Goal: Task Accomplishment & Management: Manage account settings

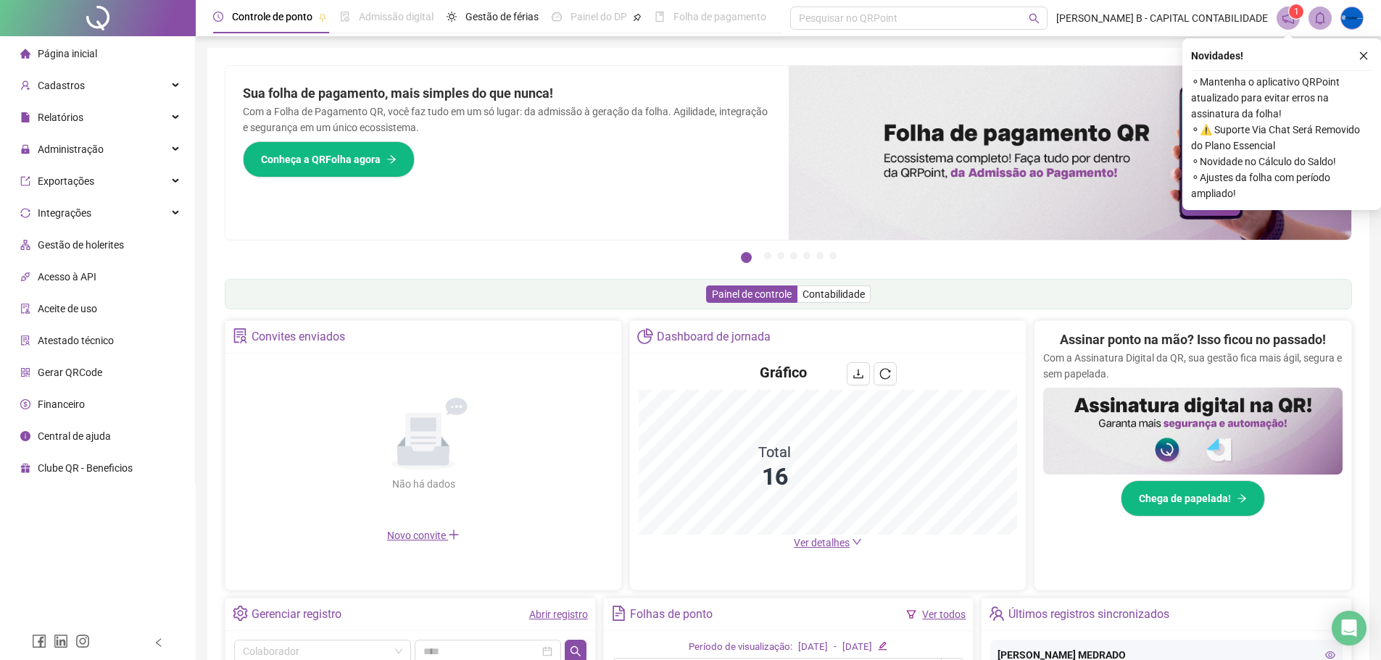
drag, startPoint x: 420, startPoint y: 409, endPoint x: 307, endPoint y: 394, distance: 114.0
drag, startPoint x: 307, startPoint y: 394, endPoint x: 225, endPoint y: 422, distance: 87.1
click at [225, 422] on div "Convites enviados Não há dados Não há dados Novo convite" at bounding box center [423, 455] width 397 height 270
click at [107, 155] on div "Administração" at bounding box center [97, 149] width 189 height 29
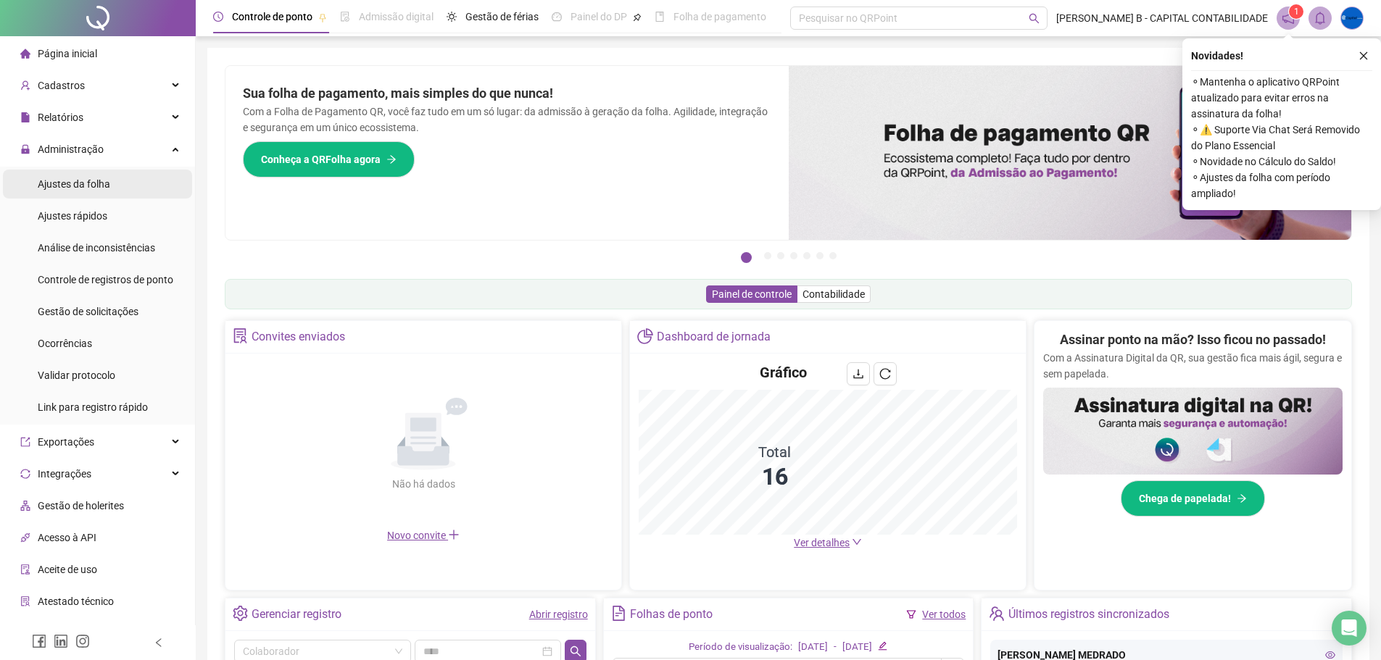
click at [100, 181] on span "Ajustes da folha" at bounding box center [74, 184] width 72 height 12
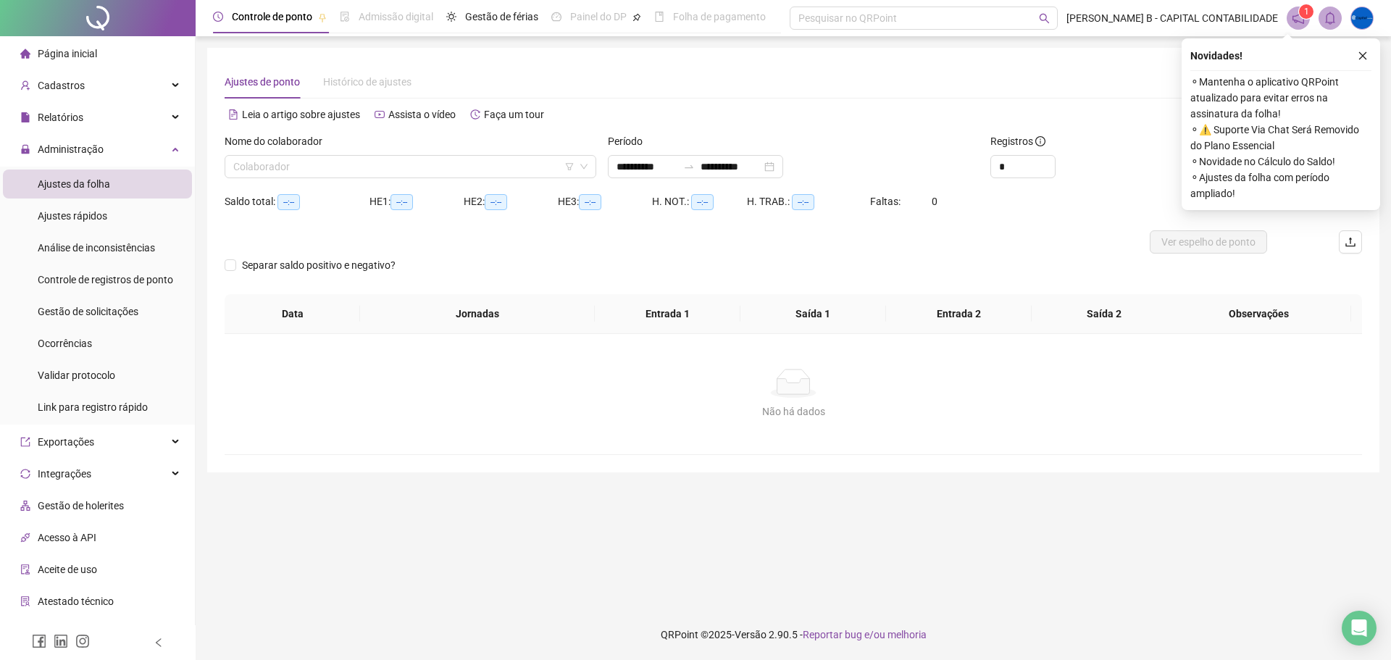
type input "**********"
click at [480, 162] on input "search" at bounding box center [403, 167] width 341 height 22
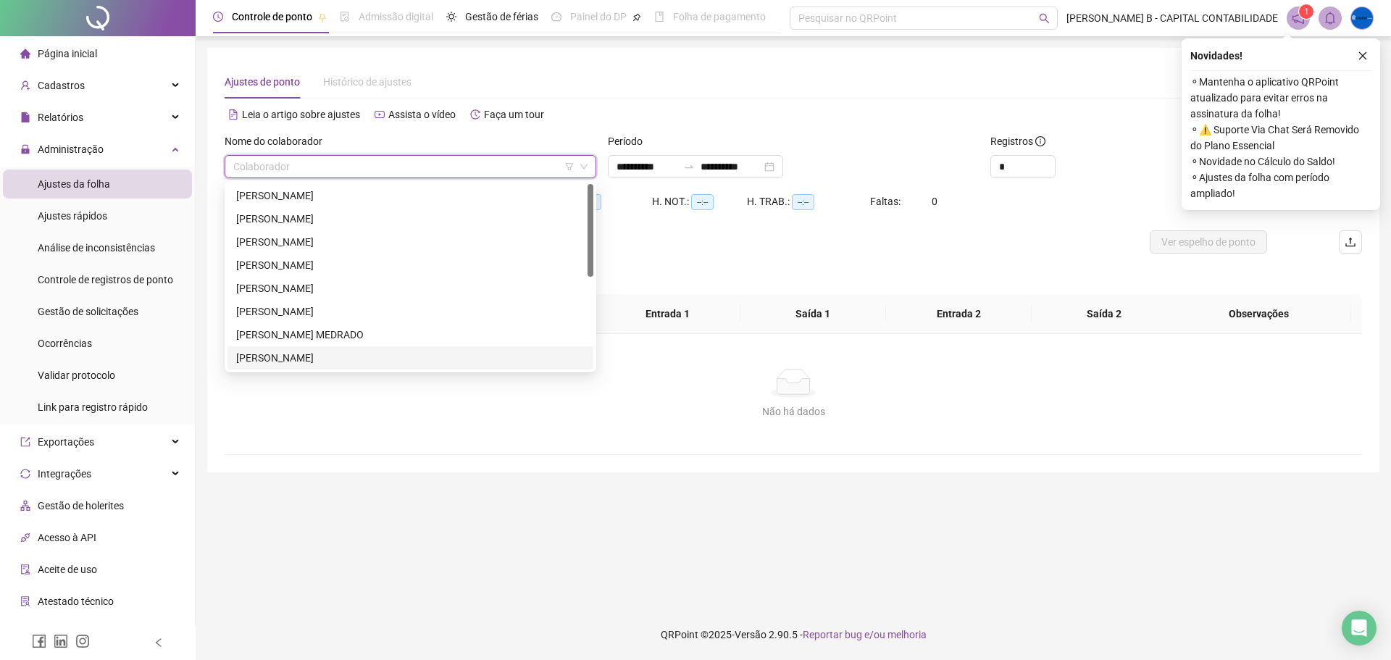
scroll to position [72, 0]
click at [305, 310] on div "[PERSON_NAME]" at bounding box center [410, 309] width 349 height 16
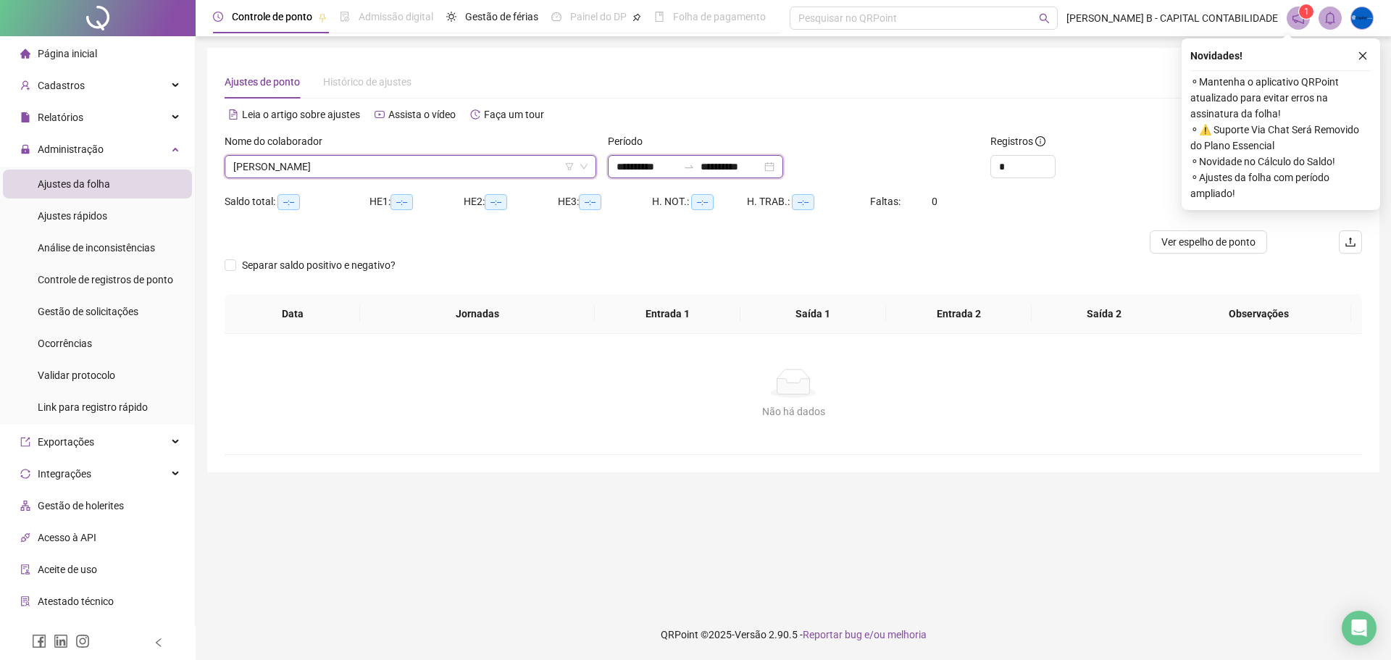
click at [636, 165] on input "**********" at bounding box center [647, 167] width 61 height 16
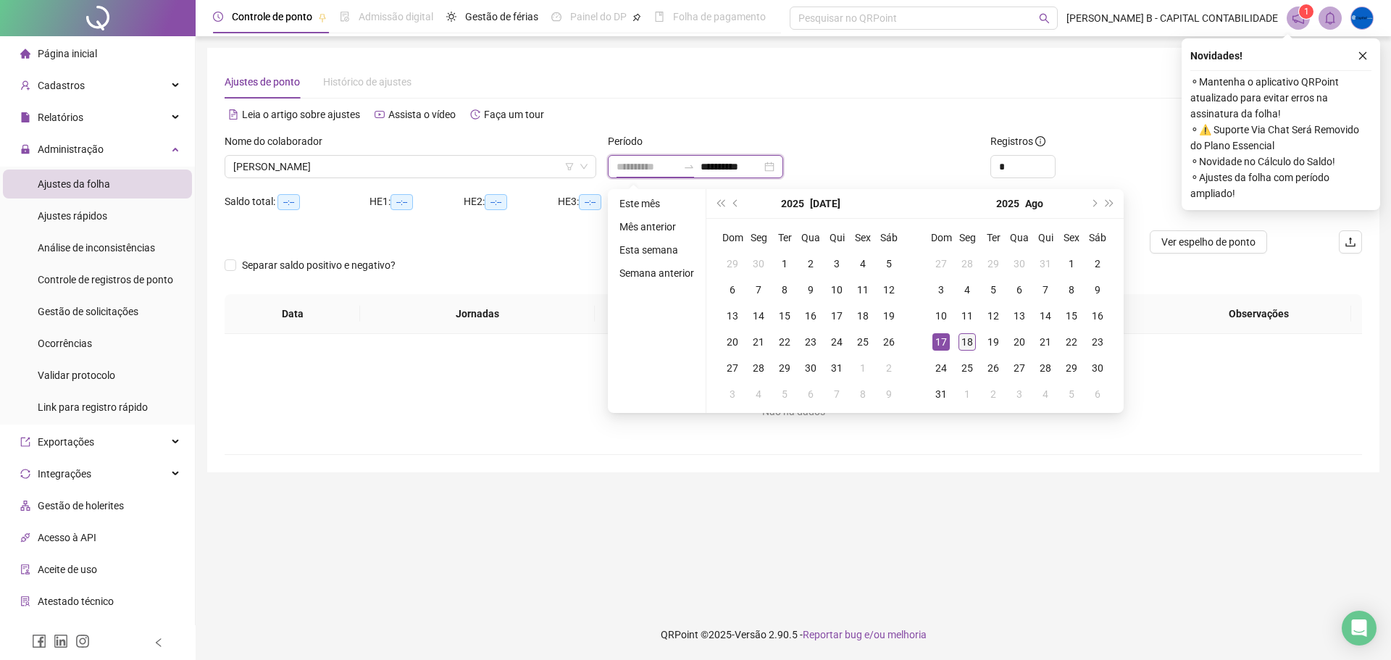
type input "**********"
click at [967, 342] on div "18" at bounding box center [967, 341] width 17 height 17
type input "**********"
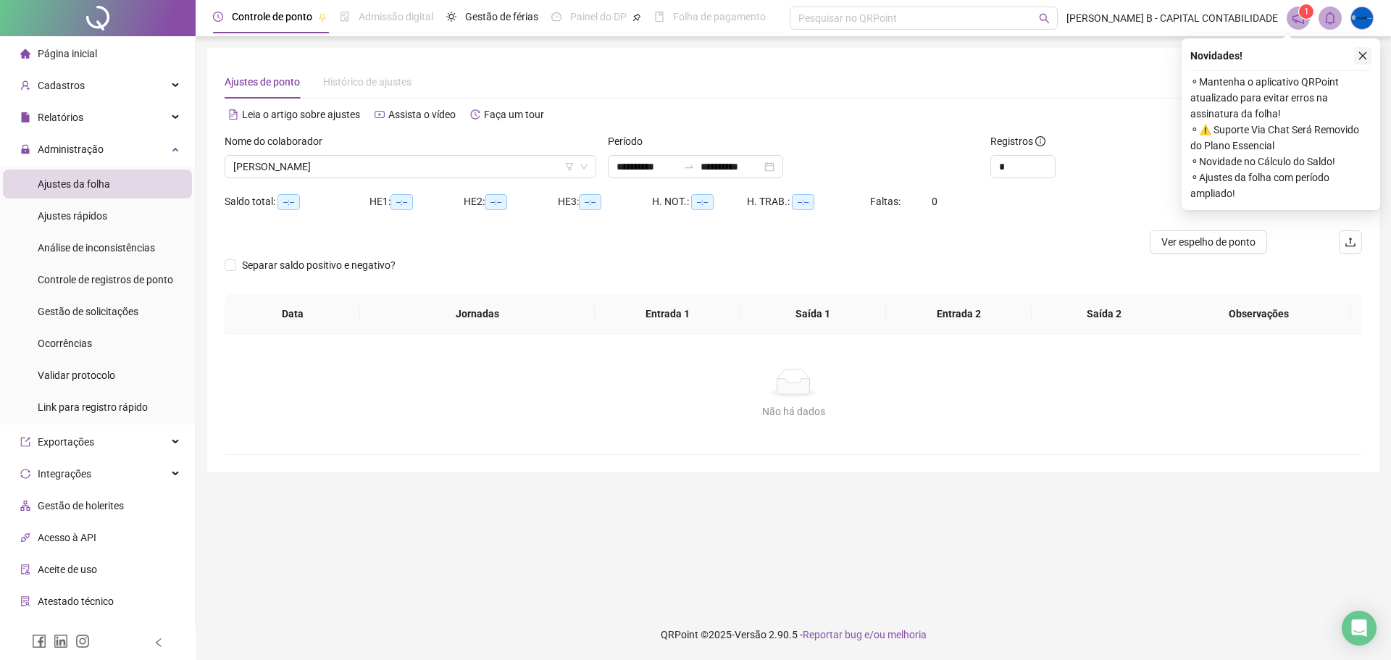
click at [1367, 51] on div "Novidades ! ⚬ Mantenha o aplicativo QRPoint atualizado para evitar erros na ass…" at bounding box center [1281, 124] width 199 height 172
click at [1362, 57] on icon "close" at bounding box center [1364, 56] width 8 height 8
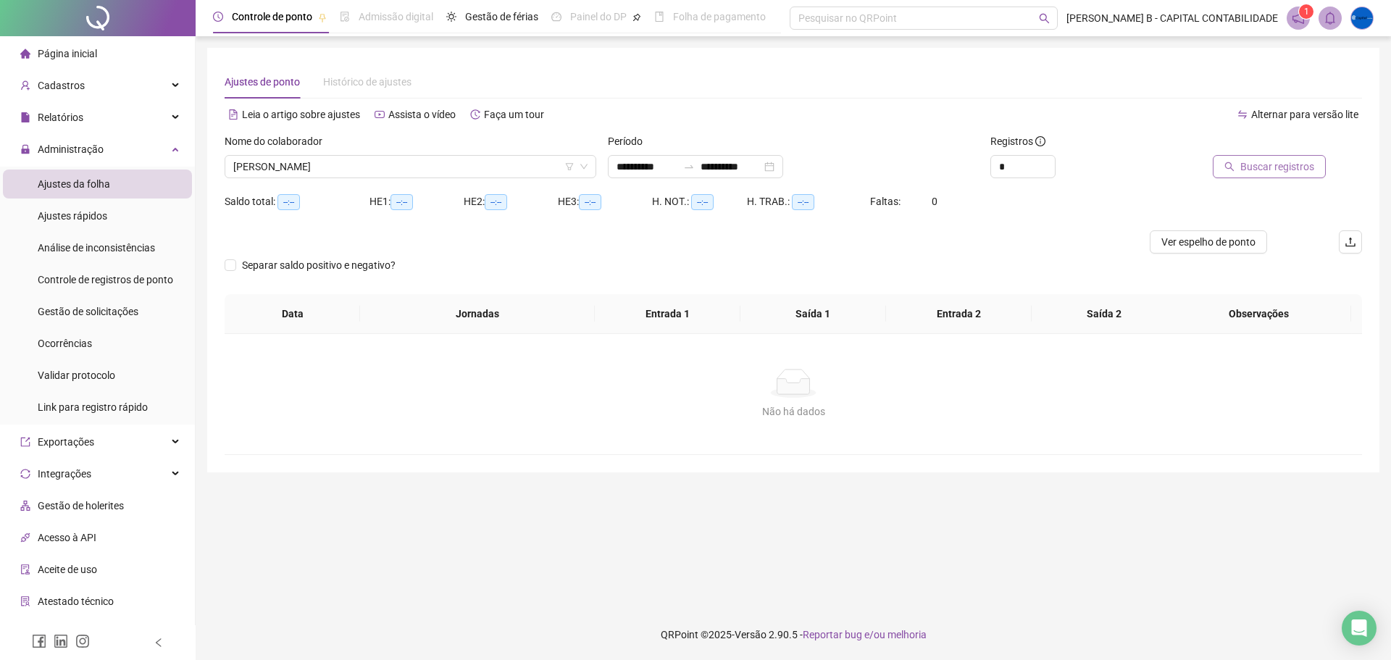
click at [1265, 166] on span "Buscar registros" at bounding box center [1278, 167] width 74 height 16
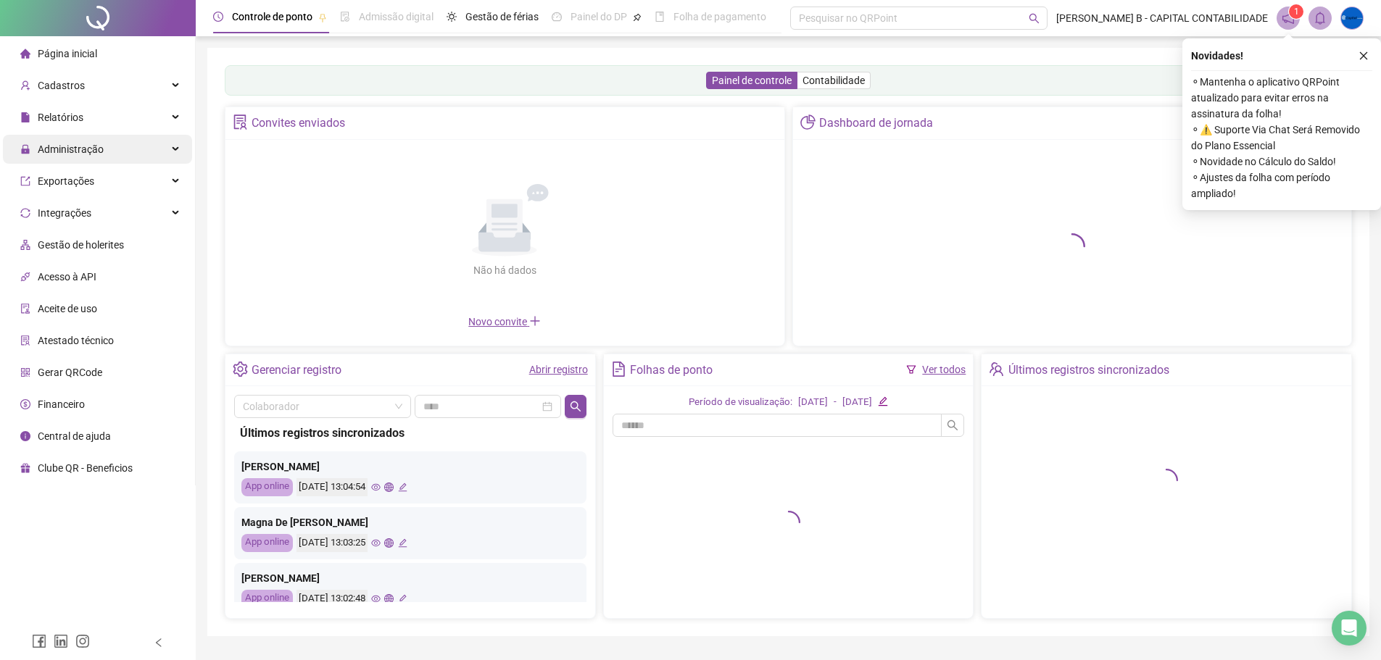
click at [96, 146] on span "Administração" at bounding box center [71, 149] width 66 height 12
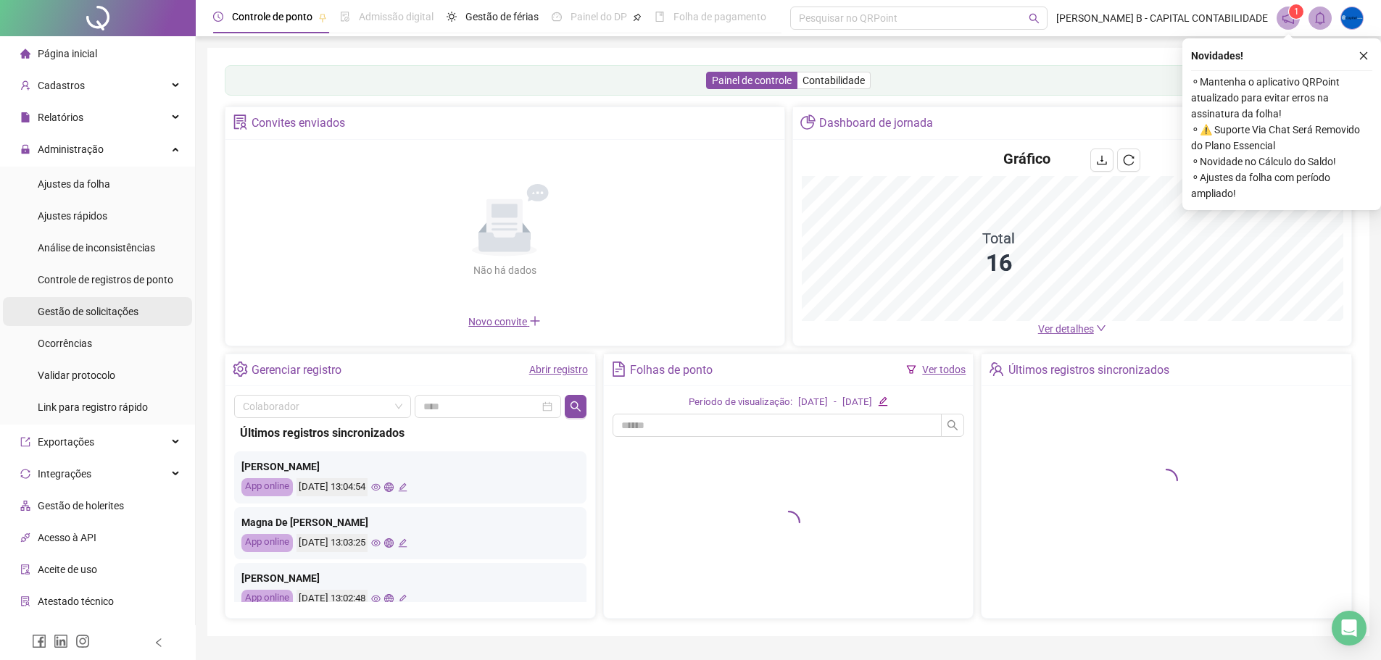
click at [113, 307] on span "Gestão de solicitações" at bounding box center [88, 312] width 101 height 12
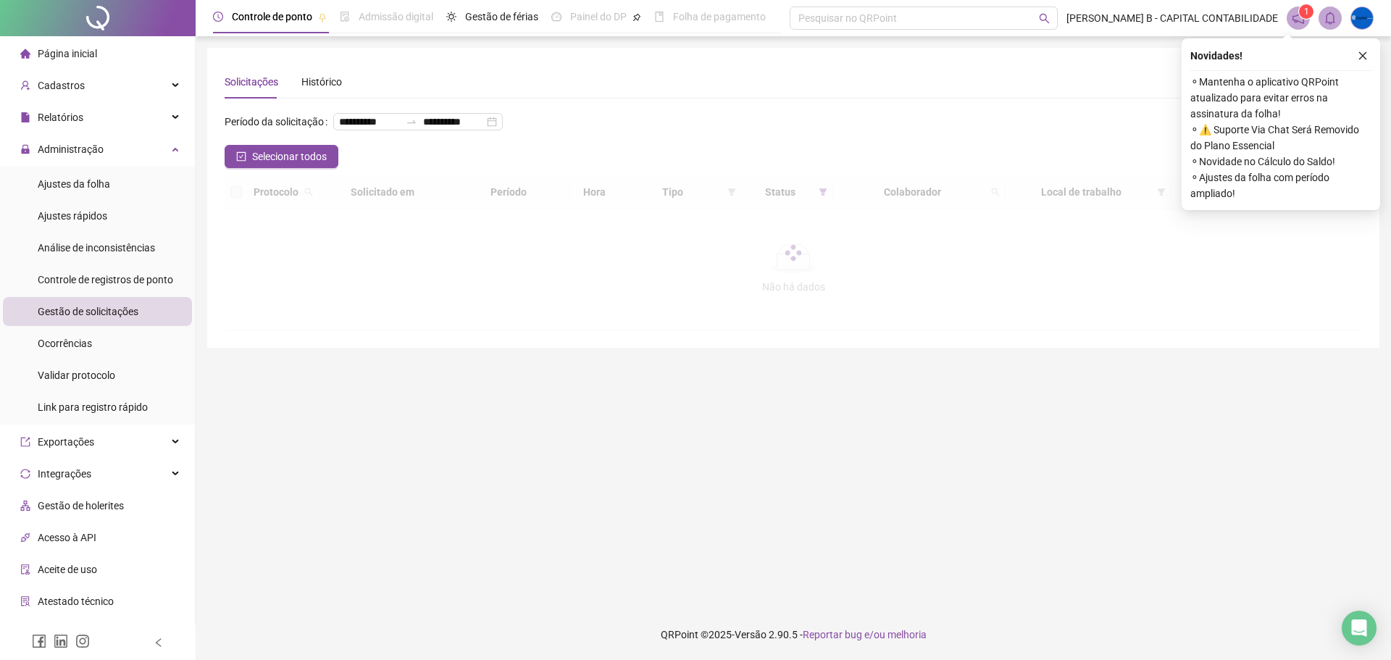
click at [1359, 56] on icon "close" at bounding box center [1363, 56] width 10 height 10
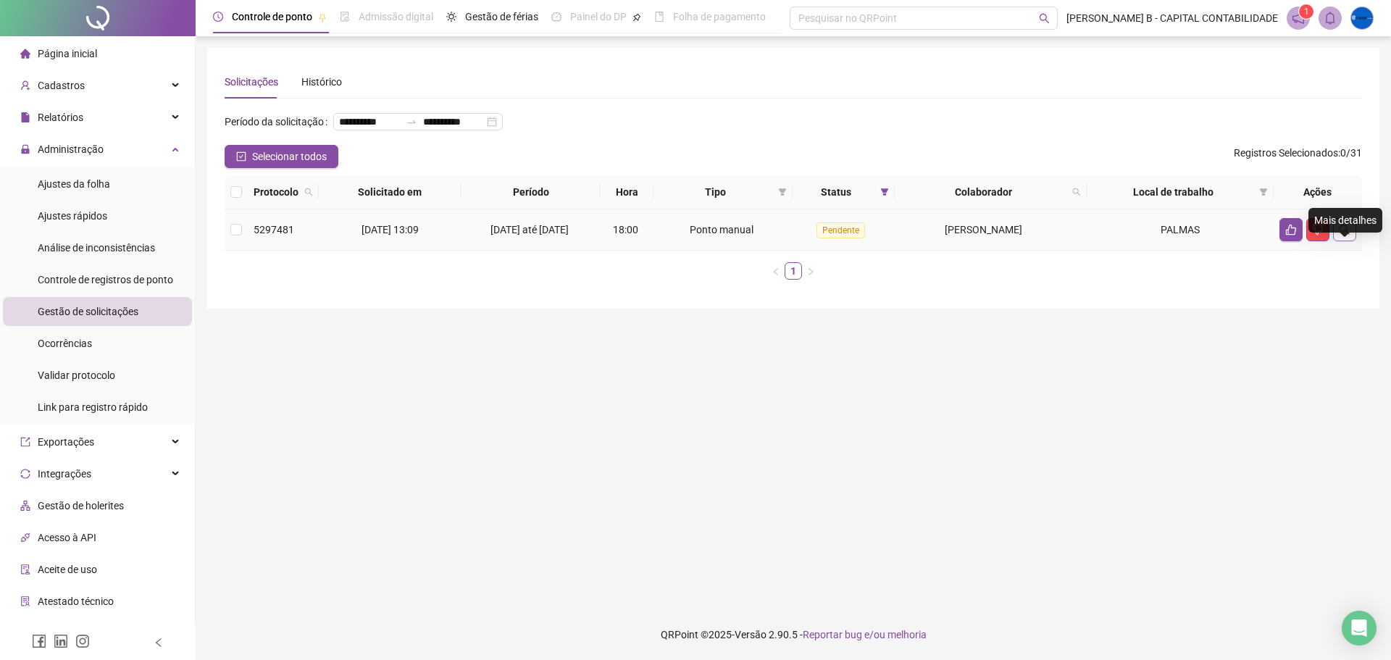
click at [1345, 235] on icon "search" at bounding box center [1345, 230] width 10 height 10
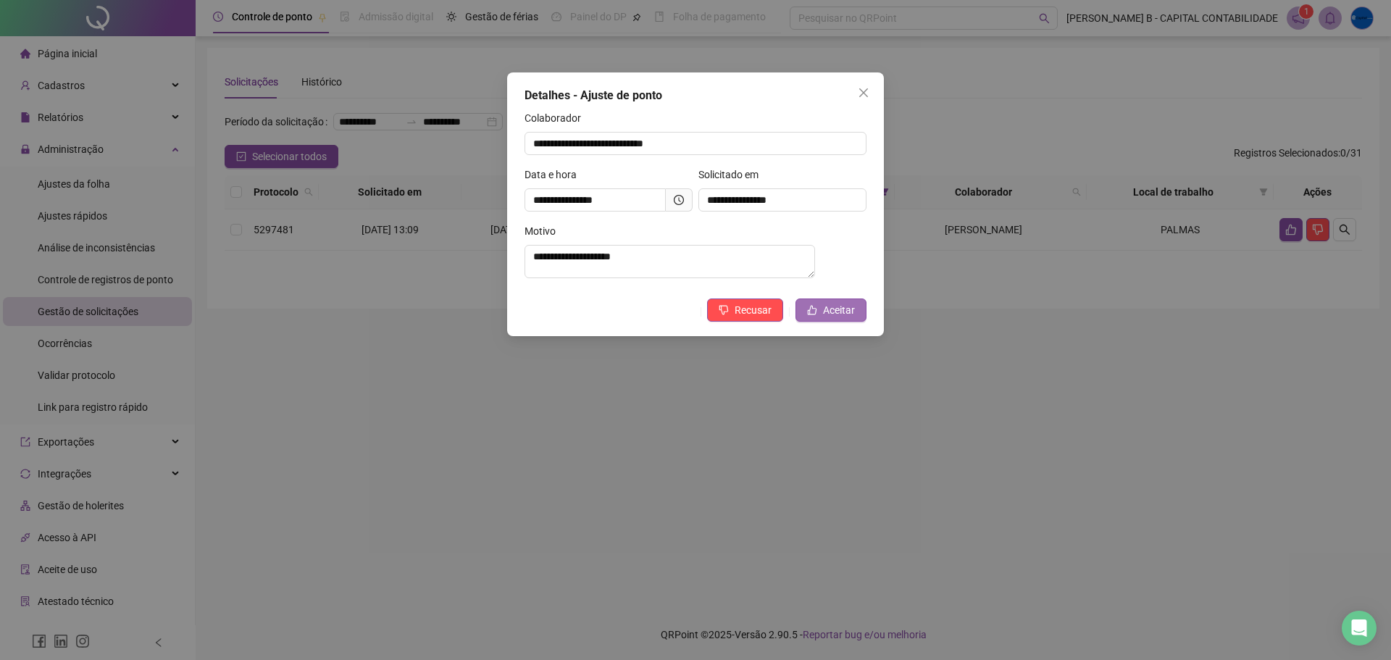
click at [811, 315] on icon "like" at bounding box center [812, 310] width 10 height 10
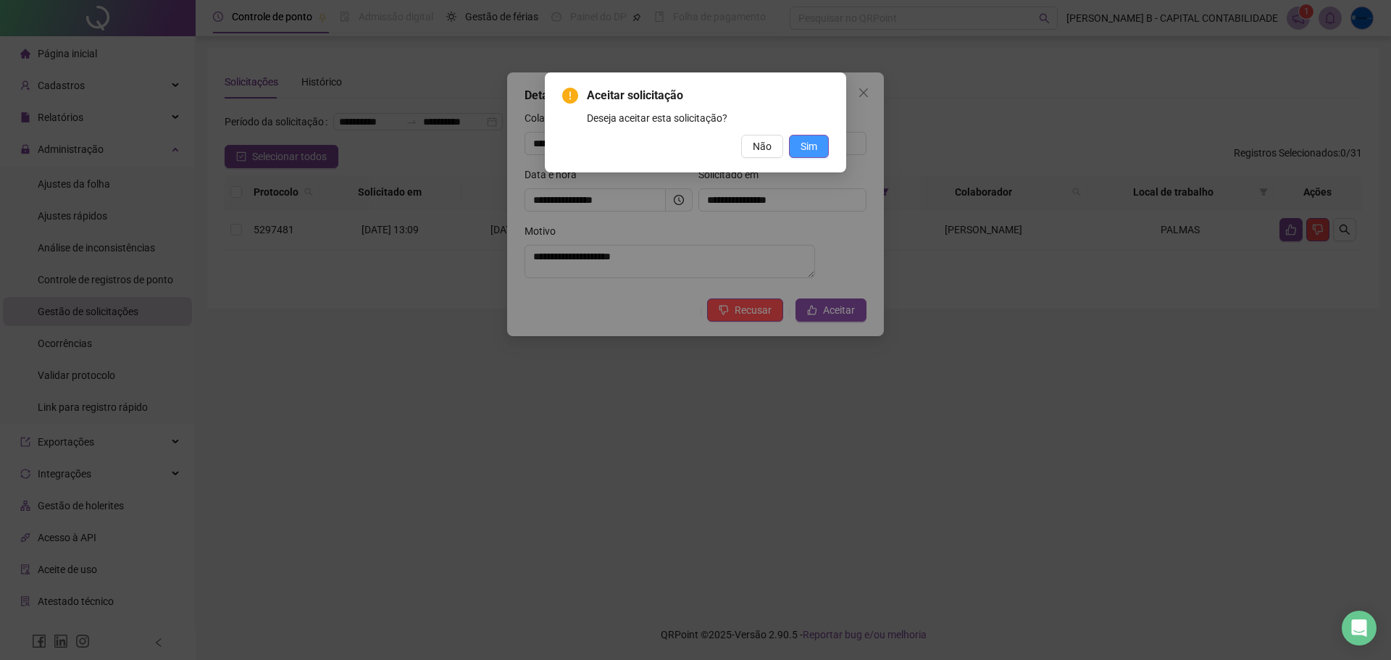
click at [814, 147] on span "Sim" at bounding box center [809, 146] width 17 height 16
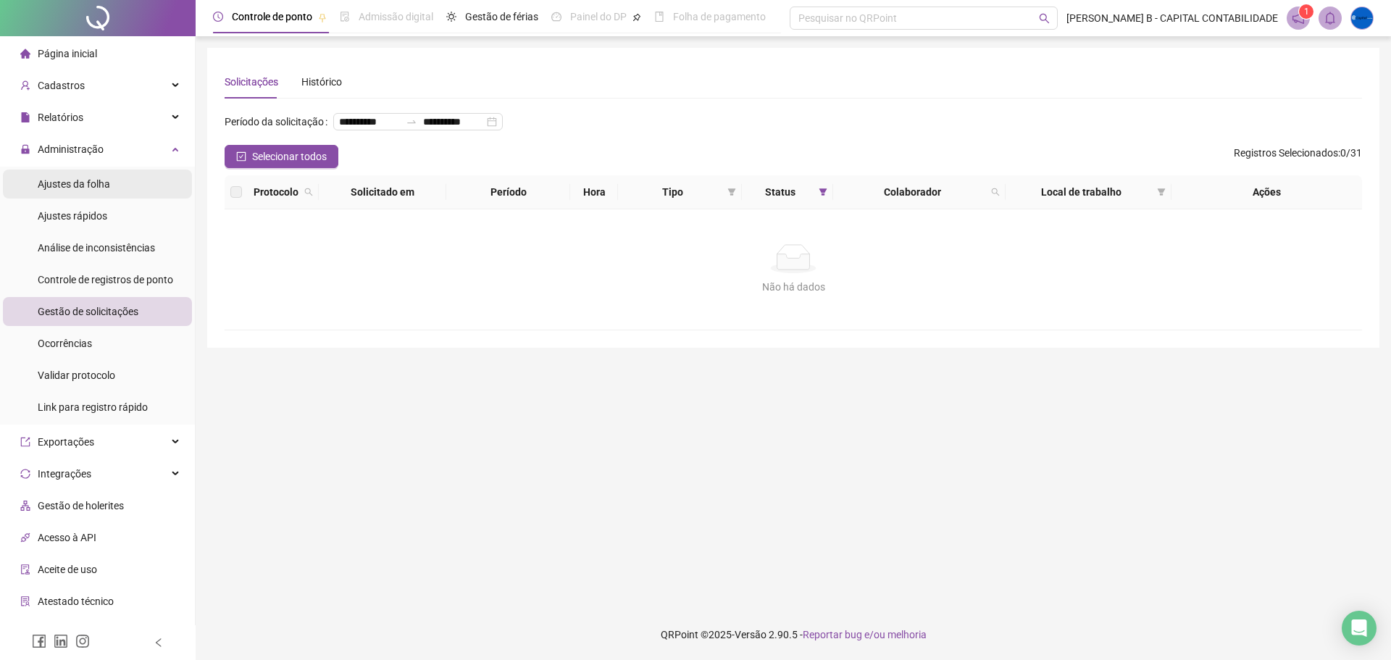
click at [121, 190] on li "Ajustes da folha" at bounding box center [97, 184] width 189 height 29
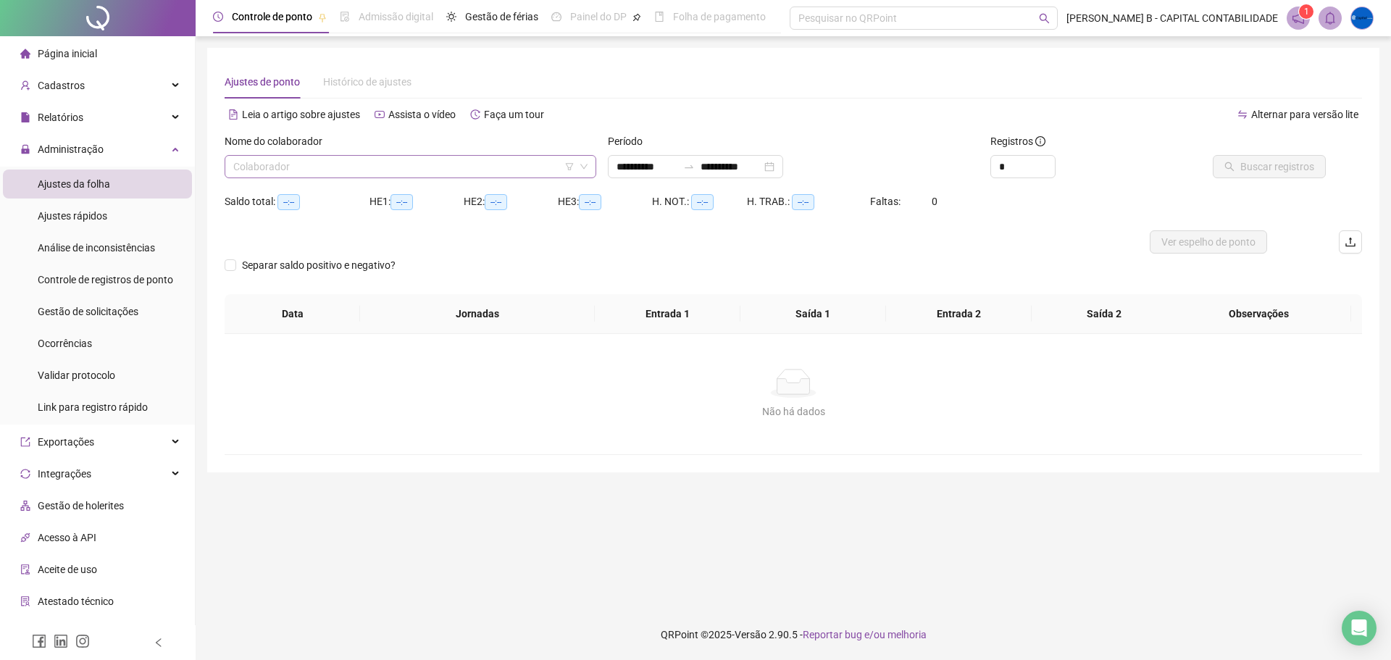
drag, startPoint x: 505, startPoint y: 168, endPoint x: 496, endPoint y: 172, distance: 9.7
click at [504, 169] on input "search" at bounding box center [403, 167] width 341 height 22
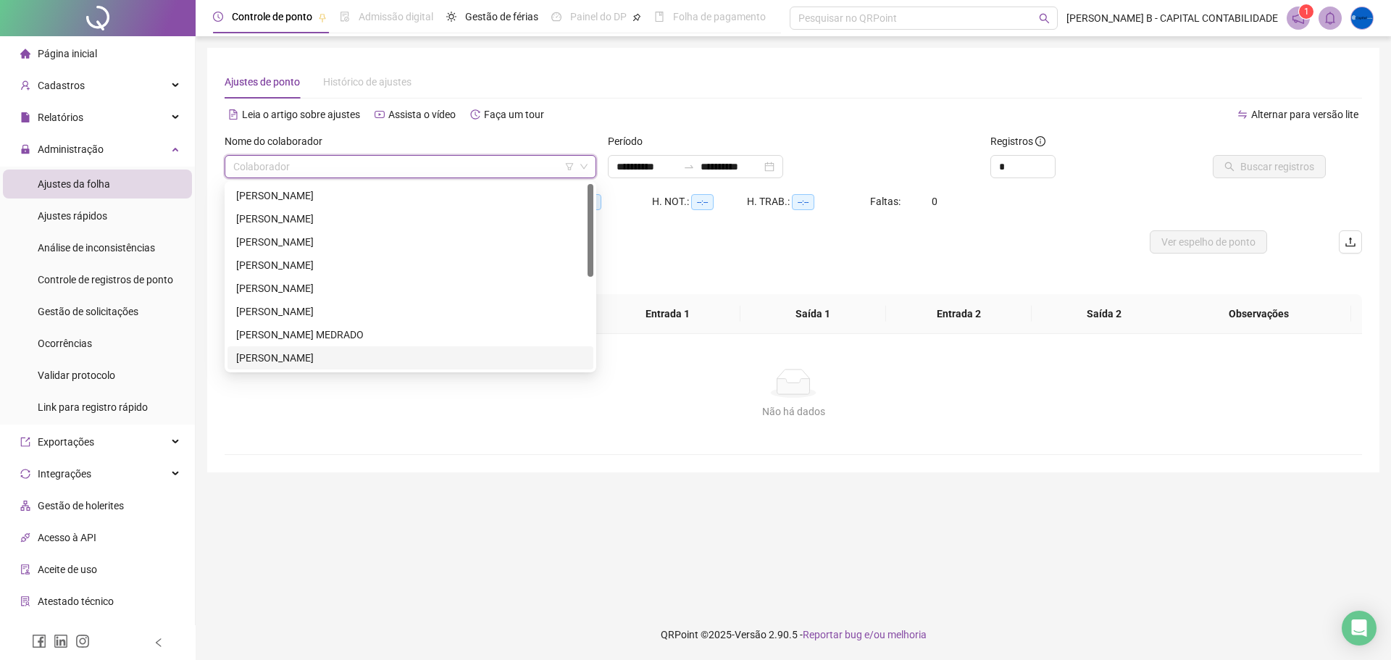
click at [301, 357] on div "[PERSON_NAME]" at bounding box center [410, 358] width 349 height 16
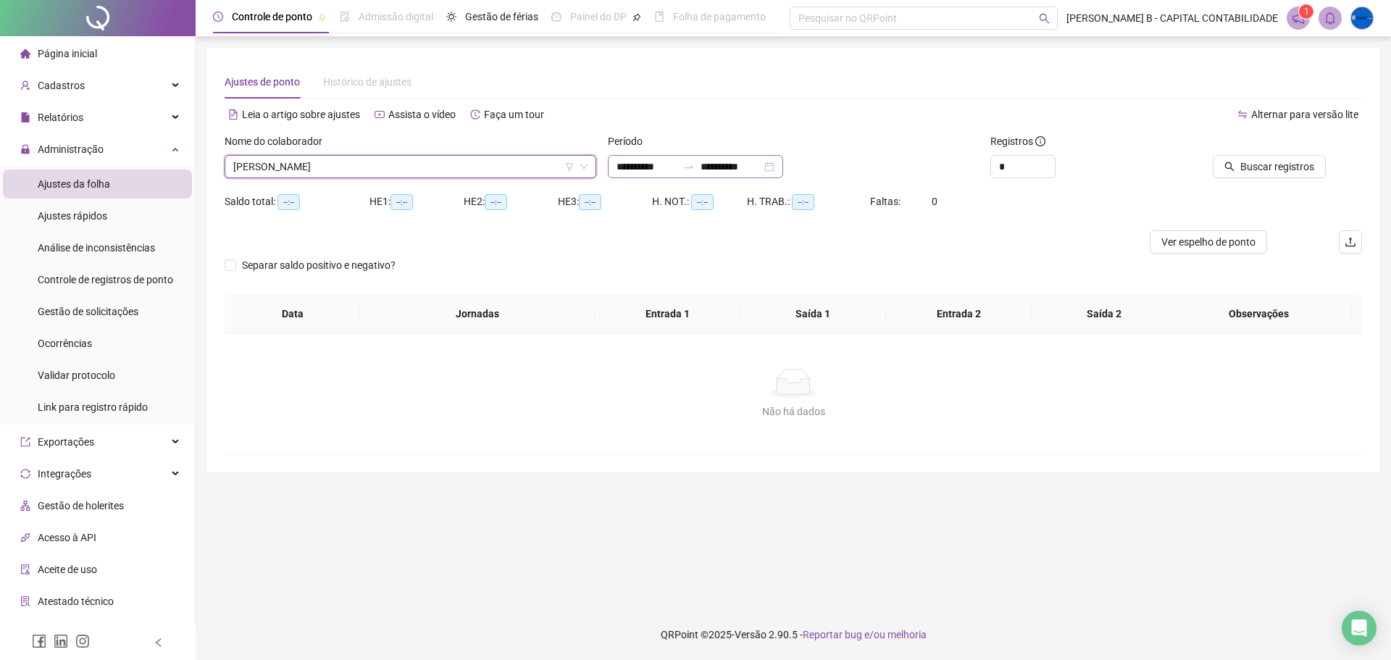
type input "**********"
click at [629, 167] on input "**********" at bounding box center [647, 167] width 61 height 16
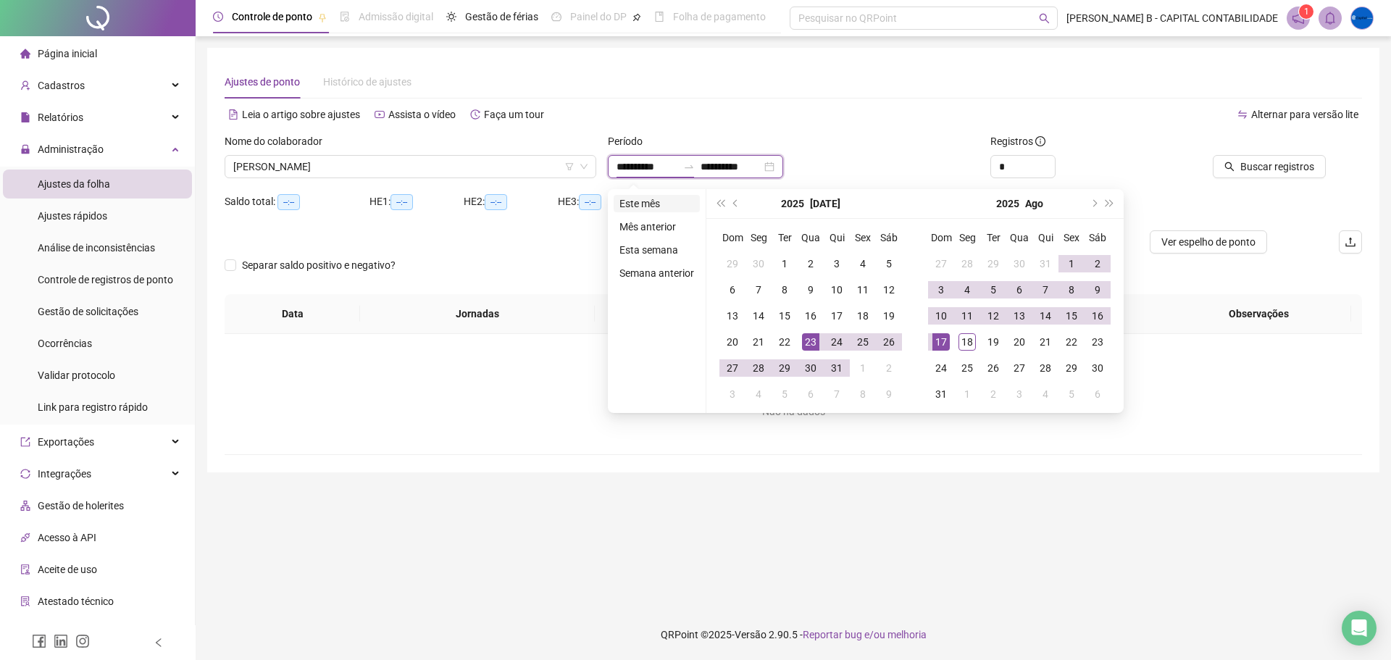
type input "**********"
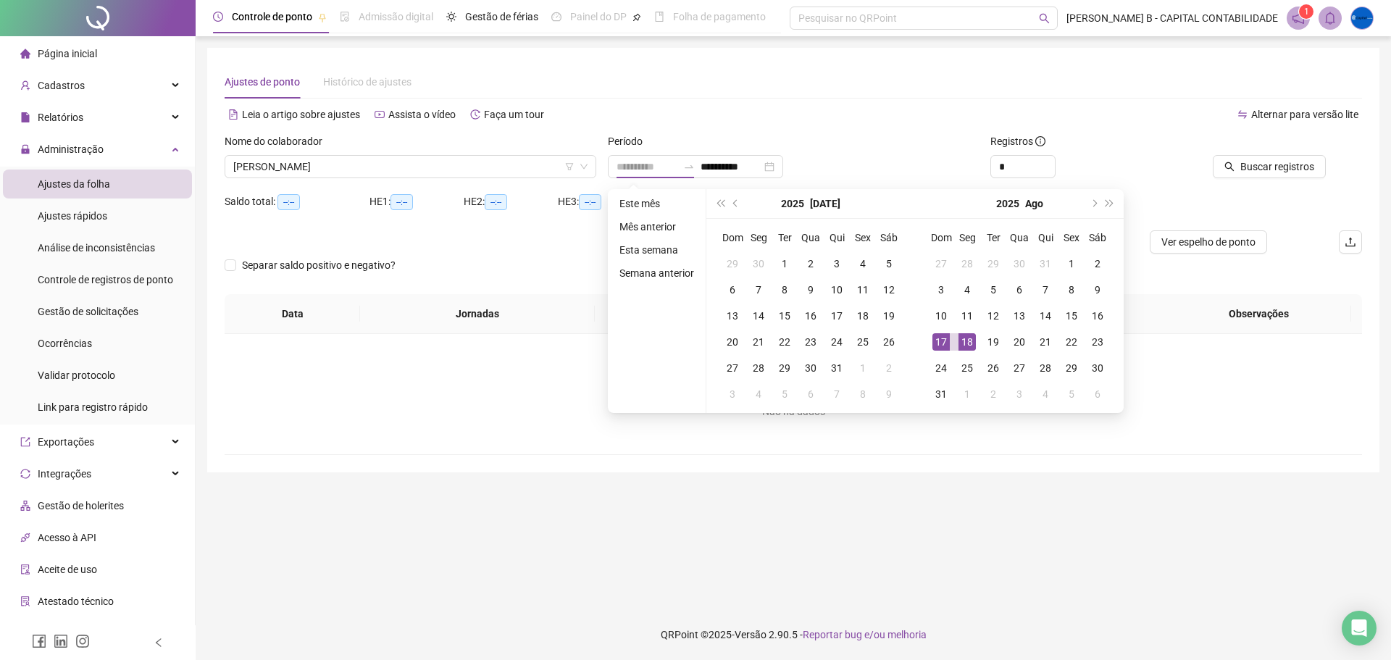
click at [966, 343] on div "18" at bounding box center [967, 341] width 17 height 17
type input "**********"
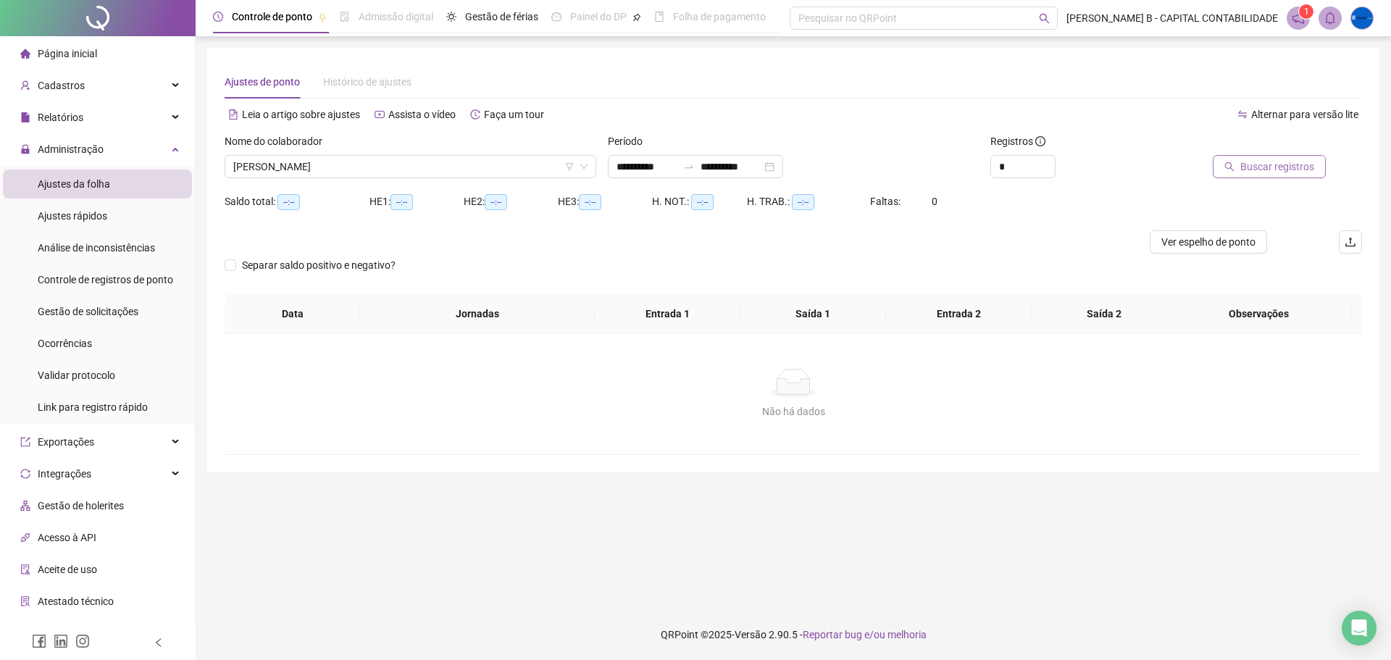
click at [1252, 163] on span "Buscar registros" at bounding box center [1278, 167] width 74 height 16
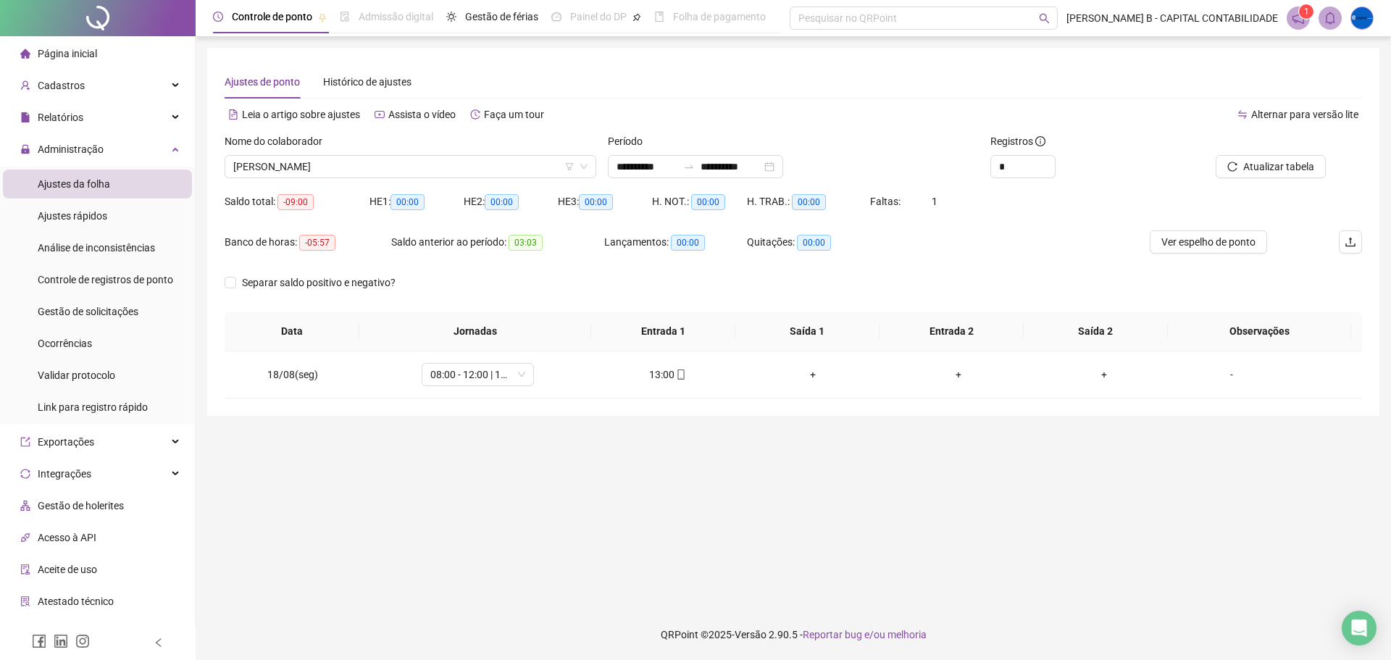
drag, startPoint x: 800, startPoint y: 541, endPoint x: 711, endPoint y: 457, distance: 122.5
click at [796, 536] on main "**********" at bounding box center [793, 323] width 1173 height 550
click at [404, 176] on span "[PERSON_NAME]" at bounding box center [410, 167] width 354 height 22
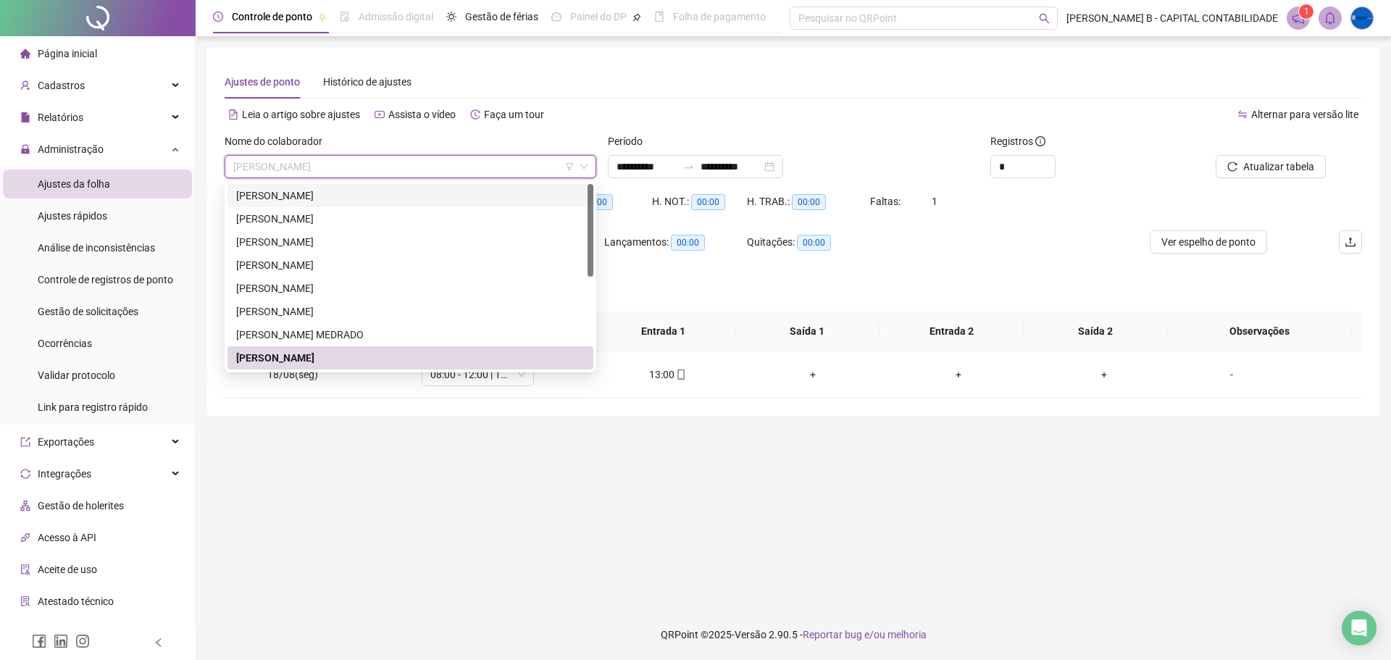
click at [344, 186] on div "[PERSON_NAME]" at bounding box center [411, 195] width 366 height 23
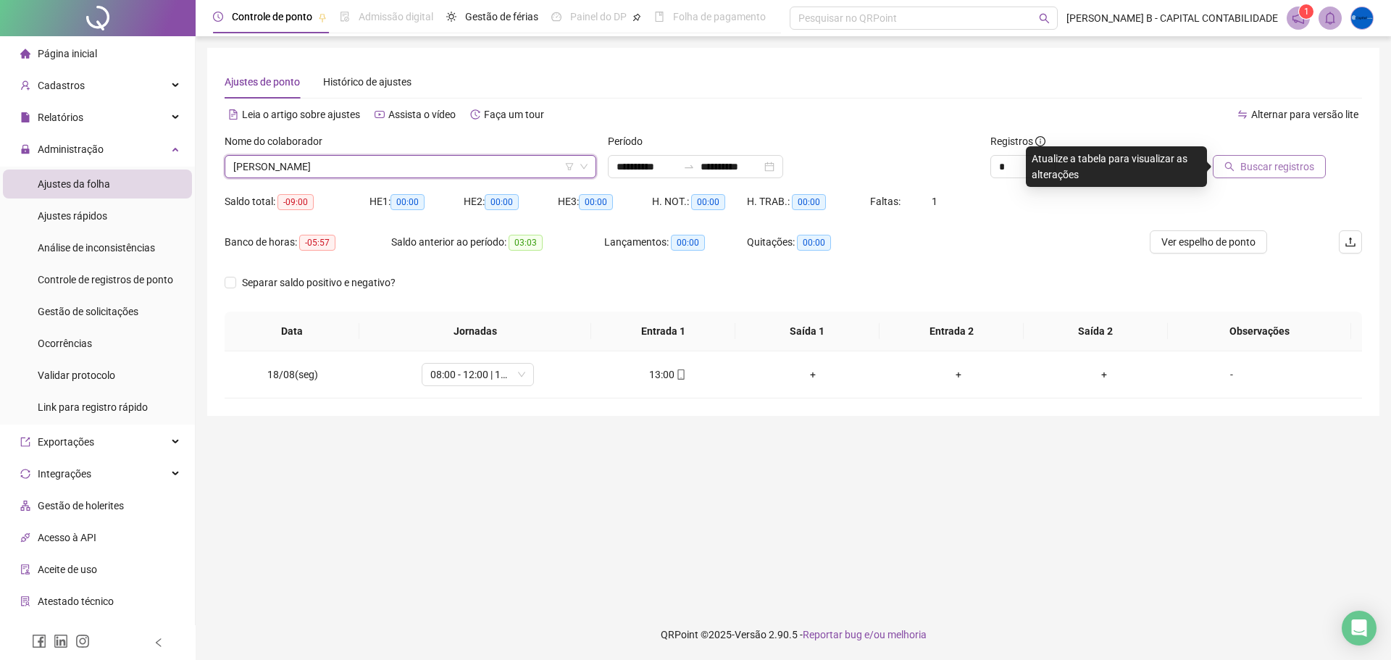
click at [1302, 165] on span "Buscar registros" at bounding box center [1278, 167] width 74 height 16
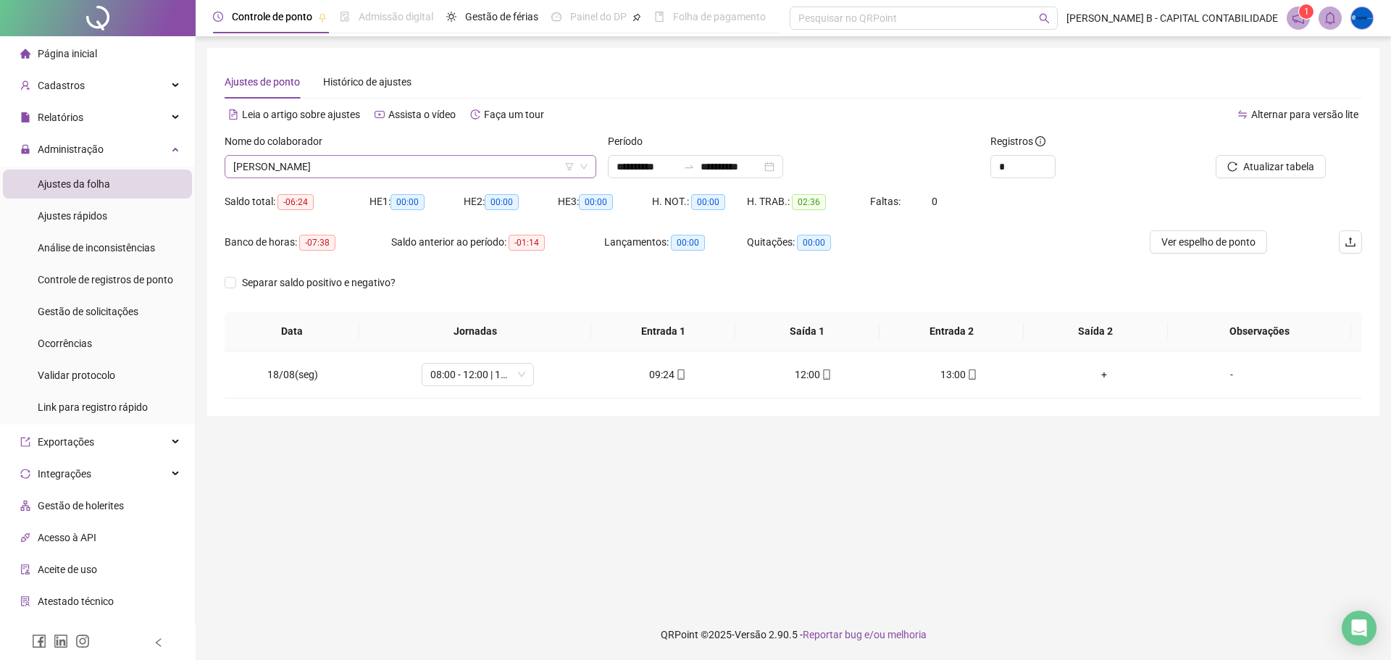
click at [414, 168] on span "[PERSON_NAME]" at bounding box center [410, 167] width 354 height 22
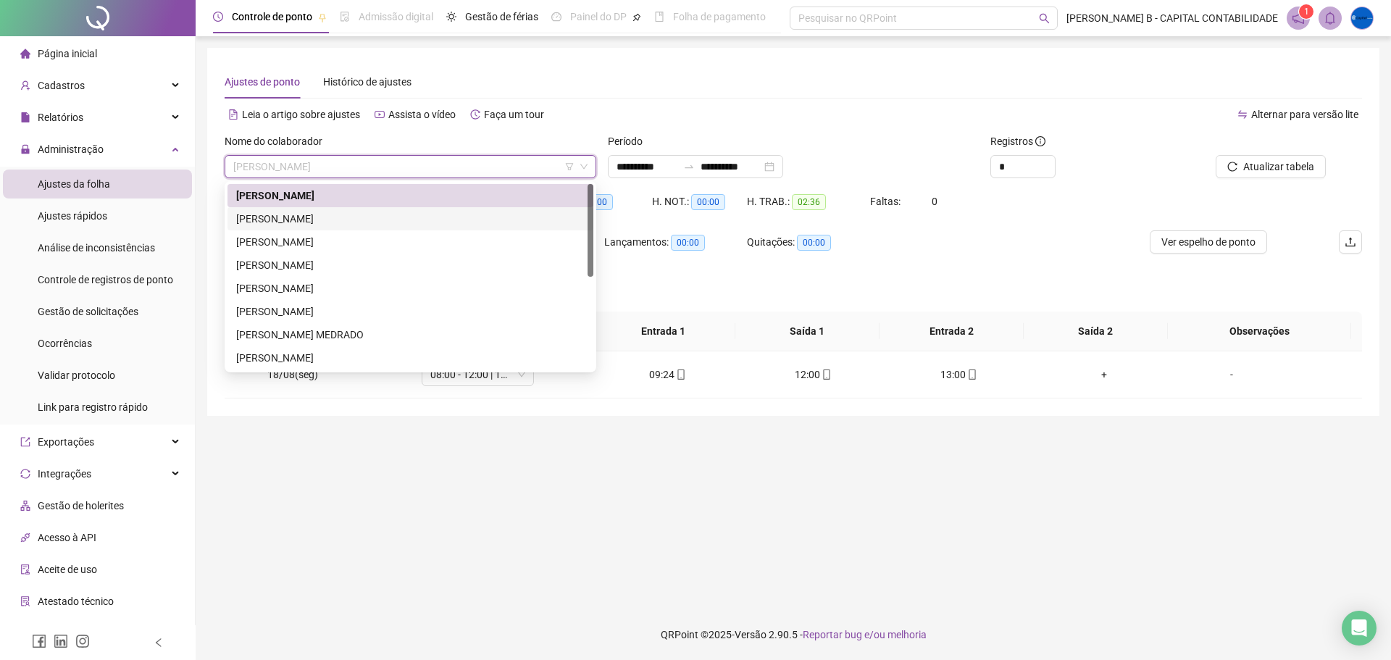
click at [368, 216] on div "[PERSON_NAME]" at bounding box center [410, 219] width 349 height 16
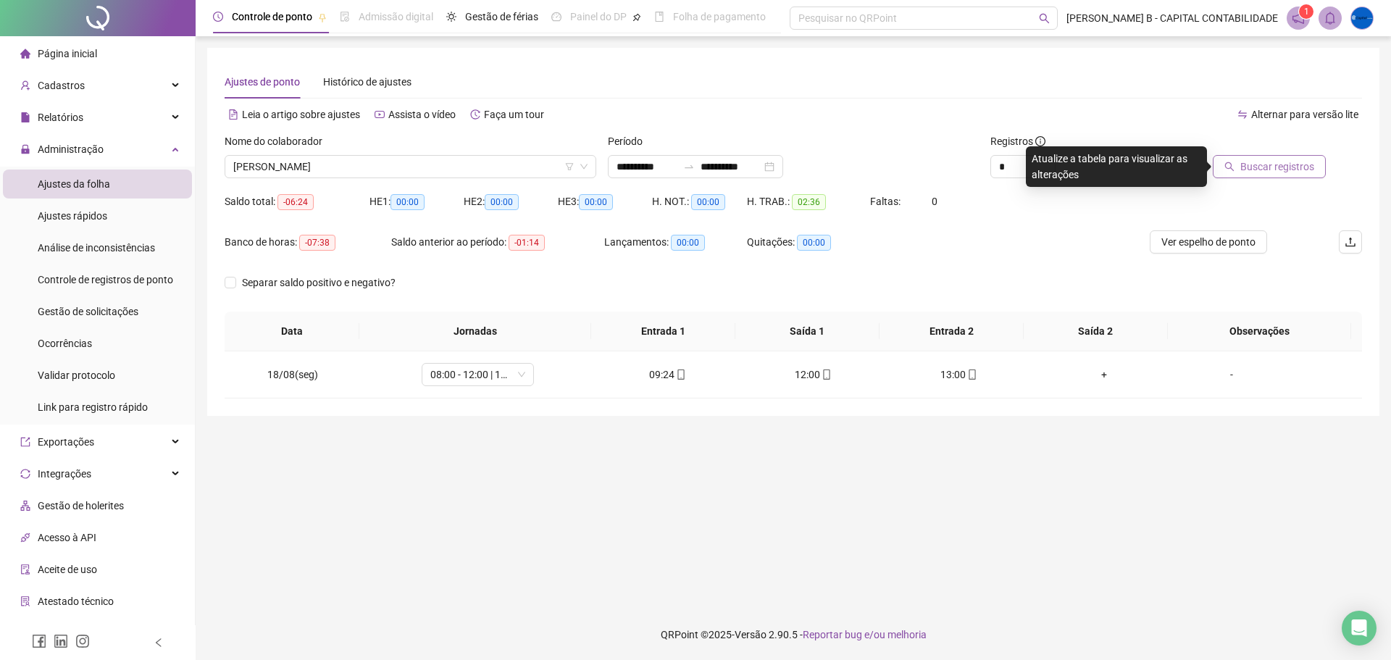
click at [1264, 170] on span "Buscar registros" at bounding box center [1278, 167] width 74 height 16
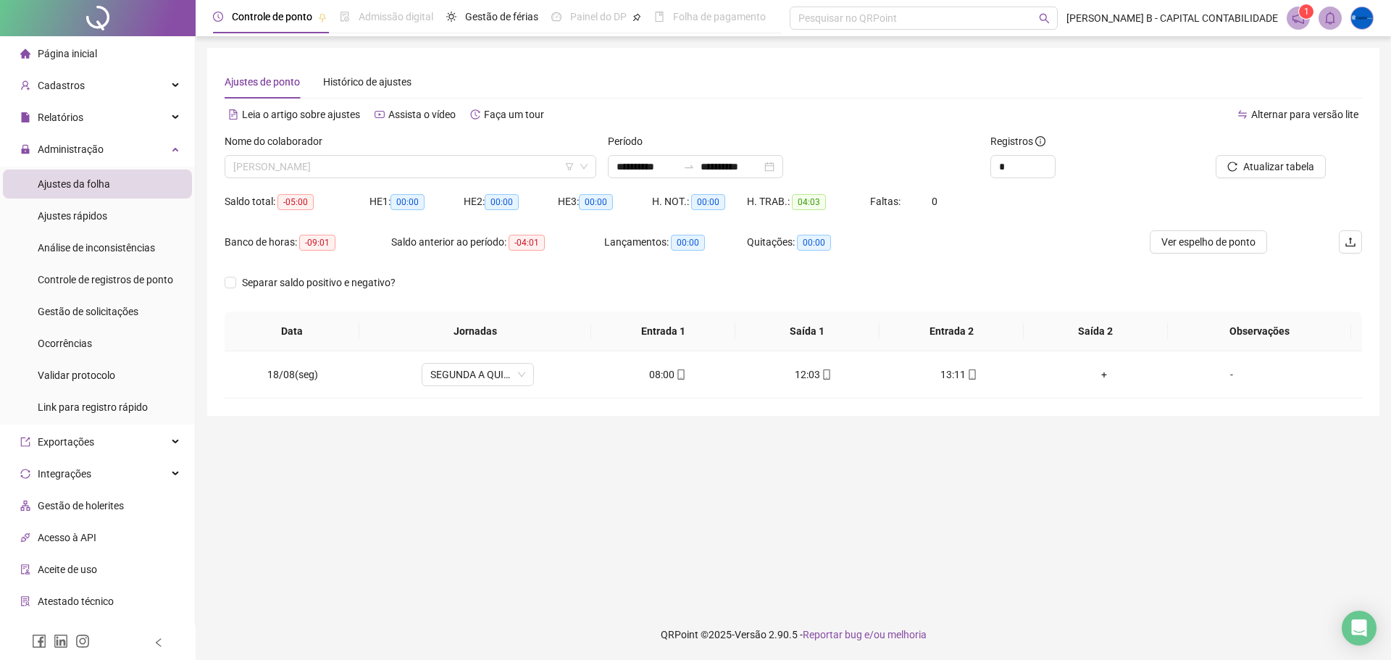
click at [372, 174] on span "[PERSON_NAME]" at bounding box center [410, 167] width 354 height 22
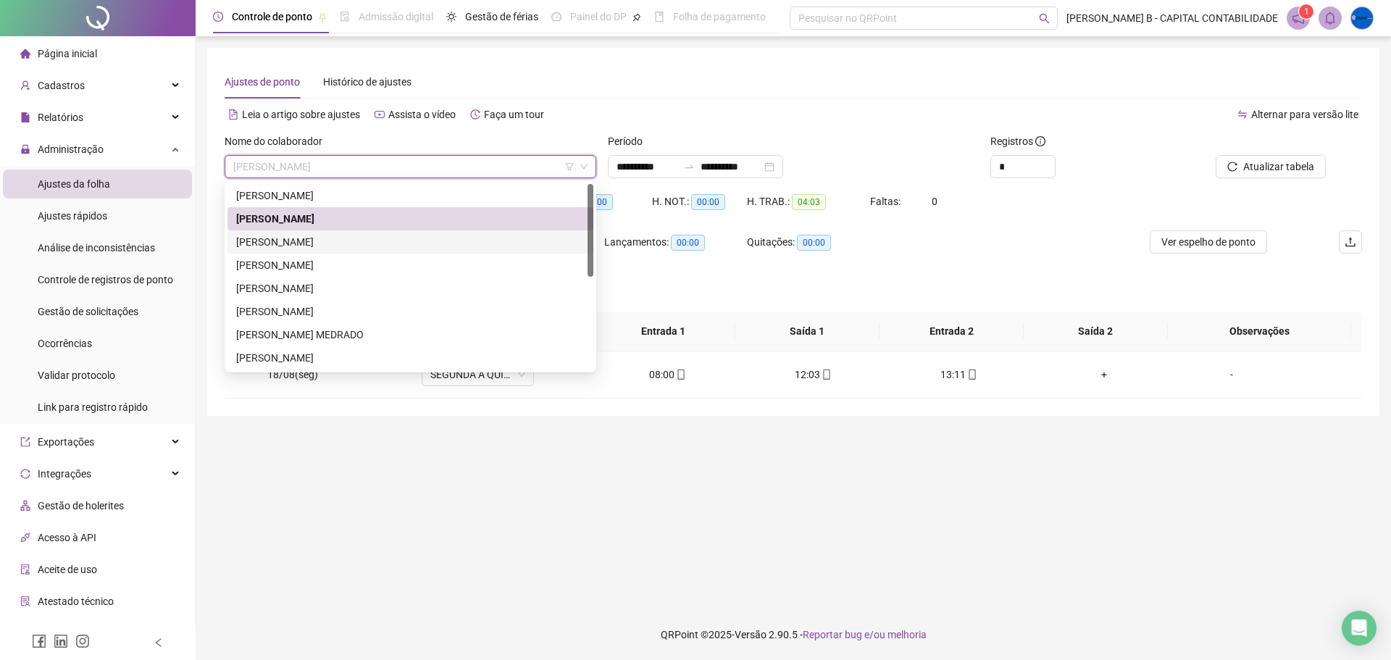
click at [323, 282] on div "[PERSON_NAME]" at bounding box center [411, 288] width 366 height 23
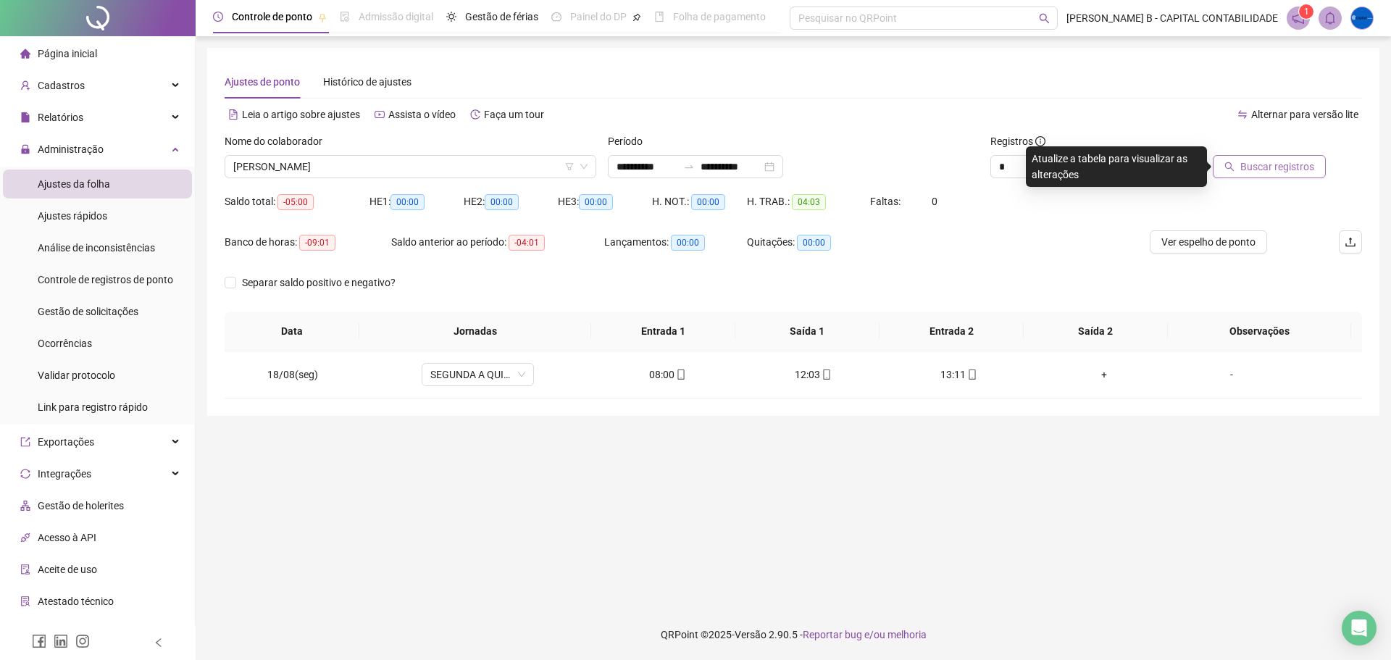
click at [1294, 175] on button "Buscar registros" at bounding box center [1269, 166] width 113 height 23
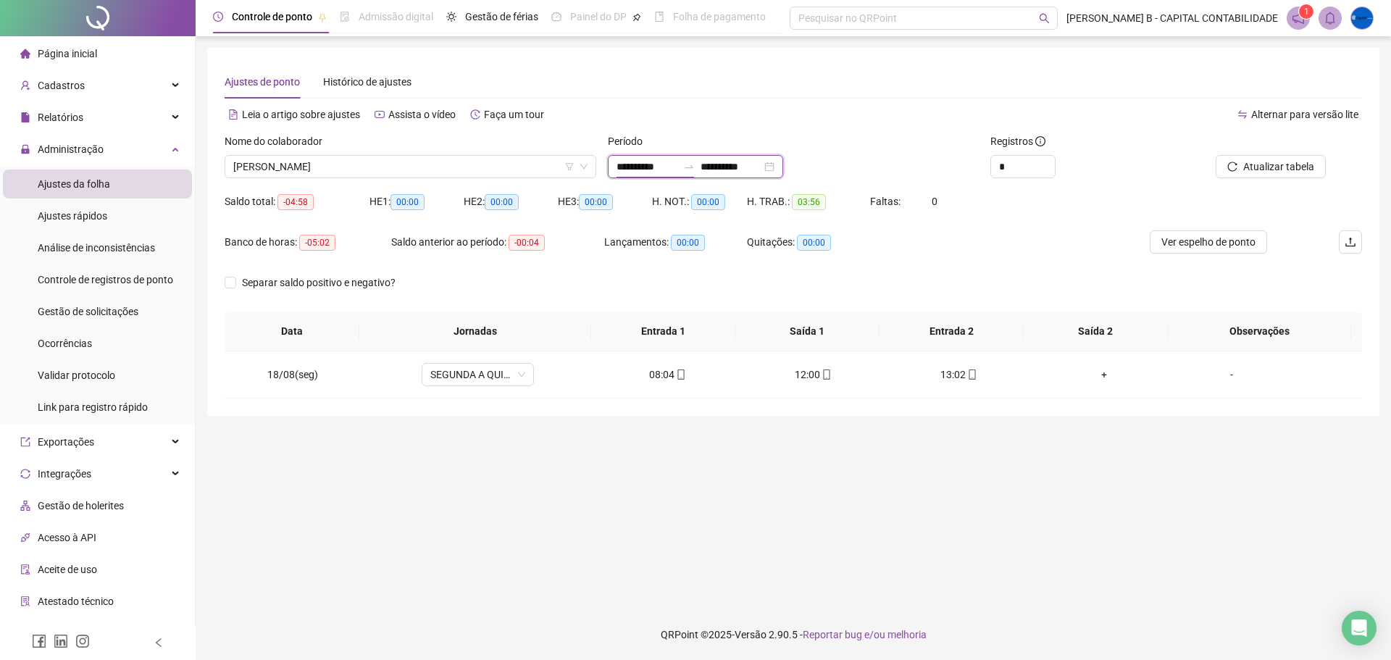
click at [659, 166] on input "**********" at bounding box center [647, 167] width 61 height 16
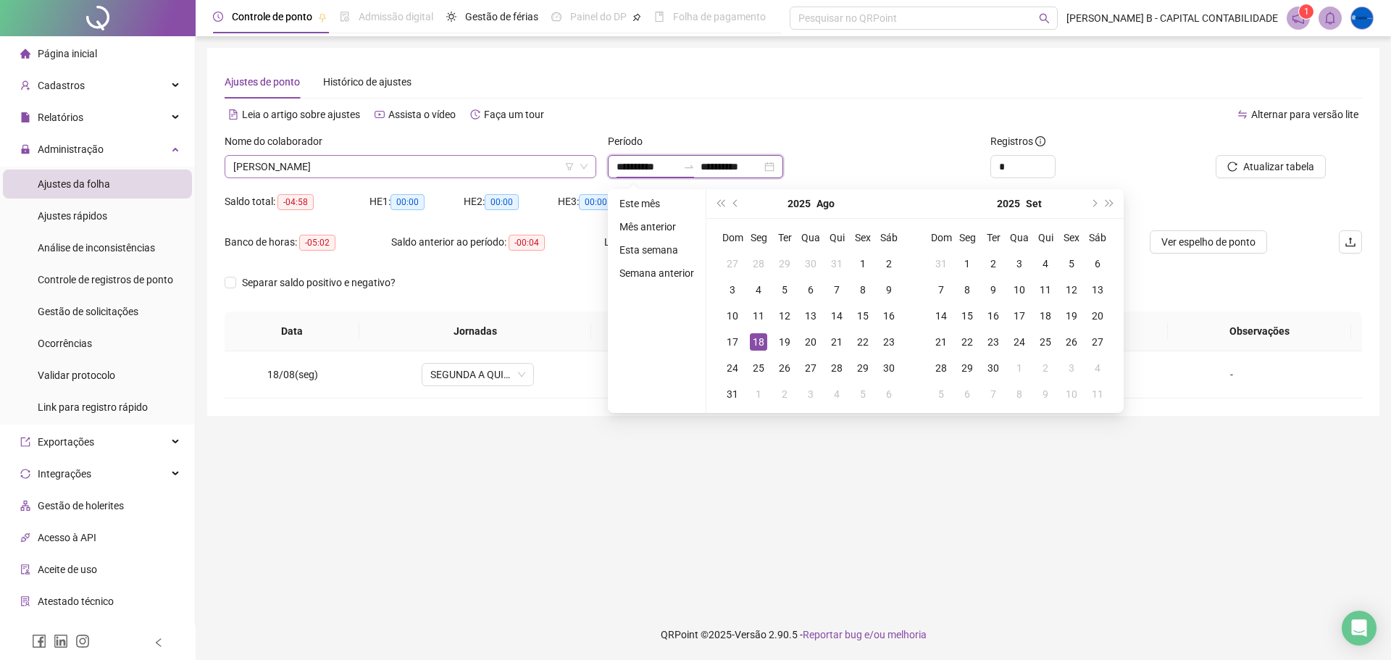
click at [407, 170] on span "[PERSON_NAME]" at bounding box center [410, 167] width 354 height 22
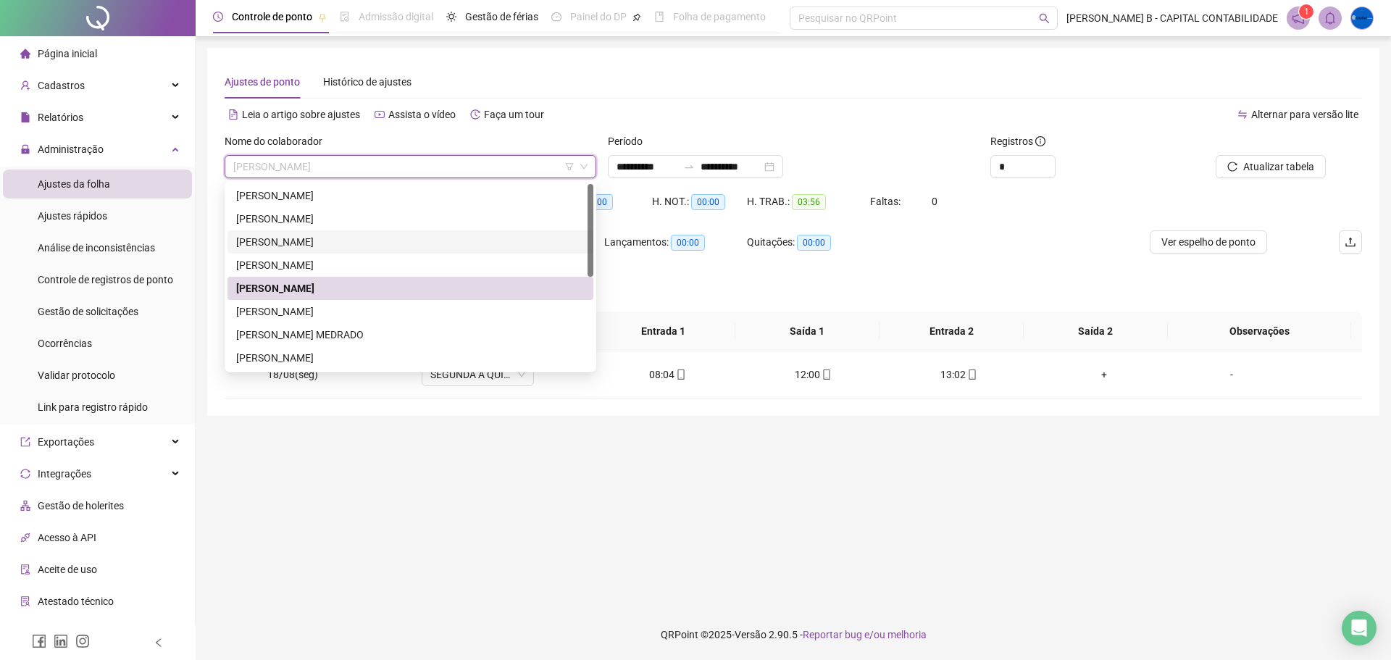
click at [315, 246] on div "[PERSON_NAME]" at bounding box center [410, 242] width 349 height 16
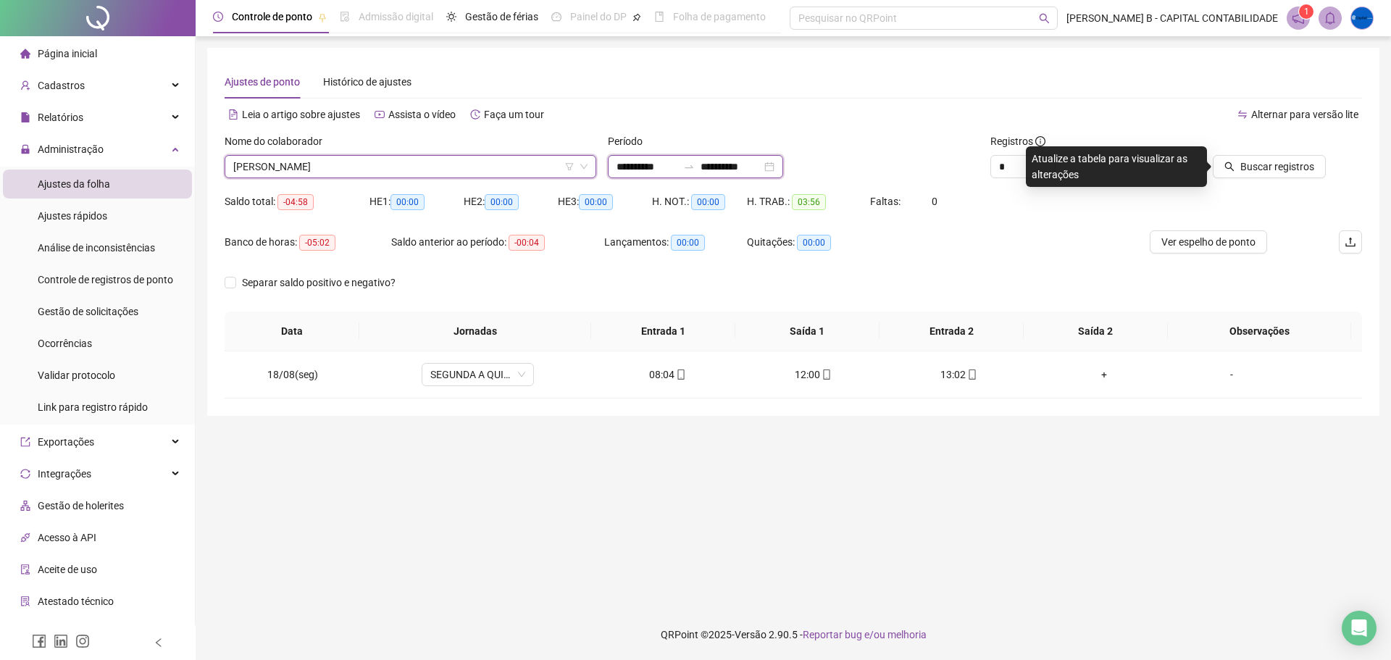
click at [654, 164] on input "**********" at bounding box center [647, 167] width 61 height 16
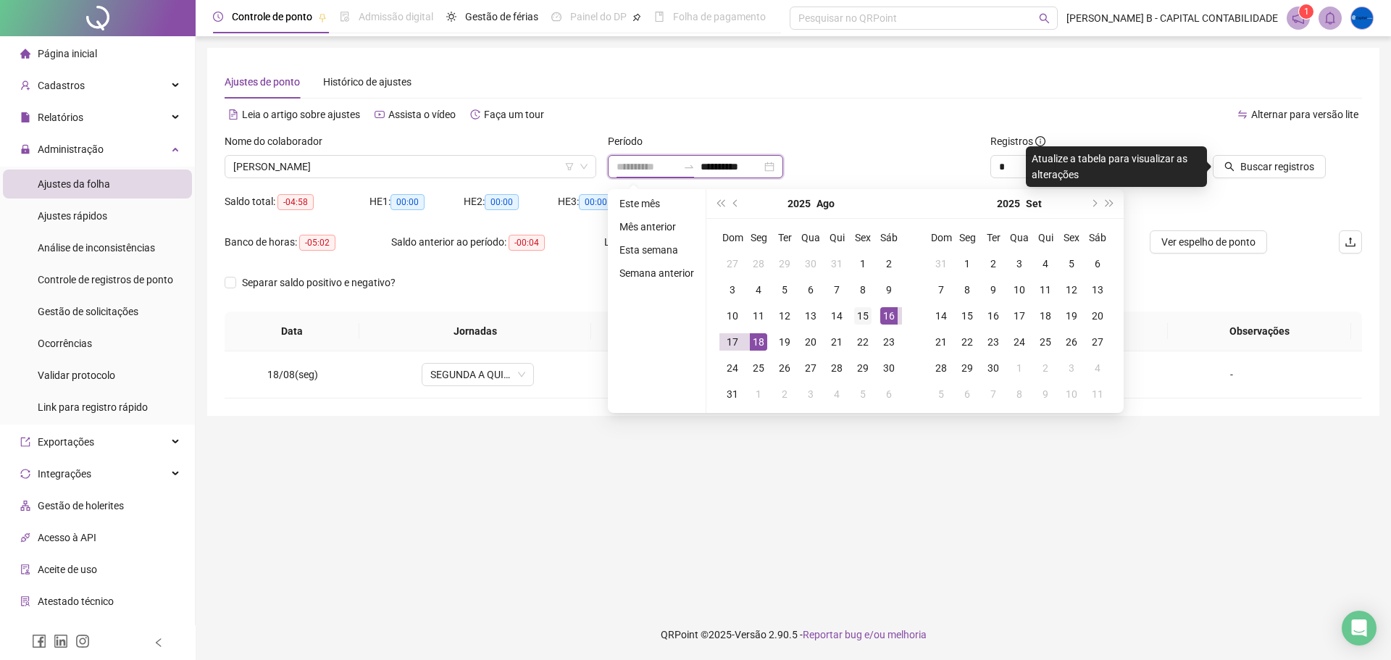
type input "**********"
click at [865, 315] on div "15" at bounding box center [862, 315] width 17 height 17
click at [865, 317] on div "15" at bounding box center [862, 315] width 17 height 17
type input "**********"
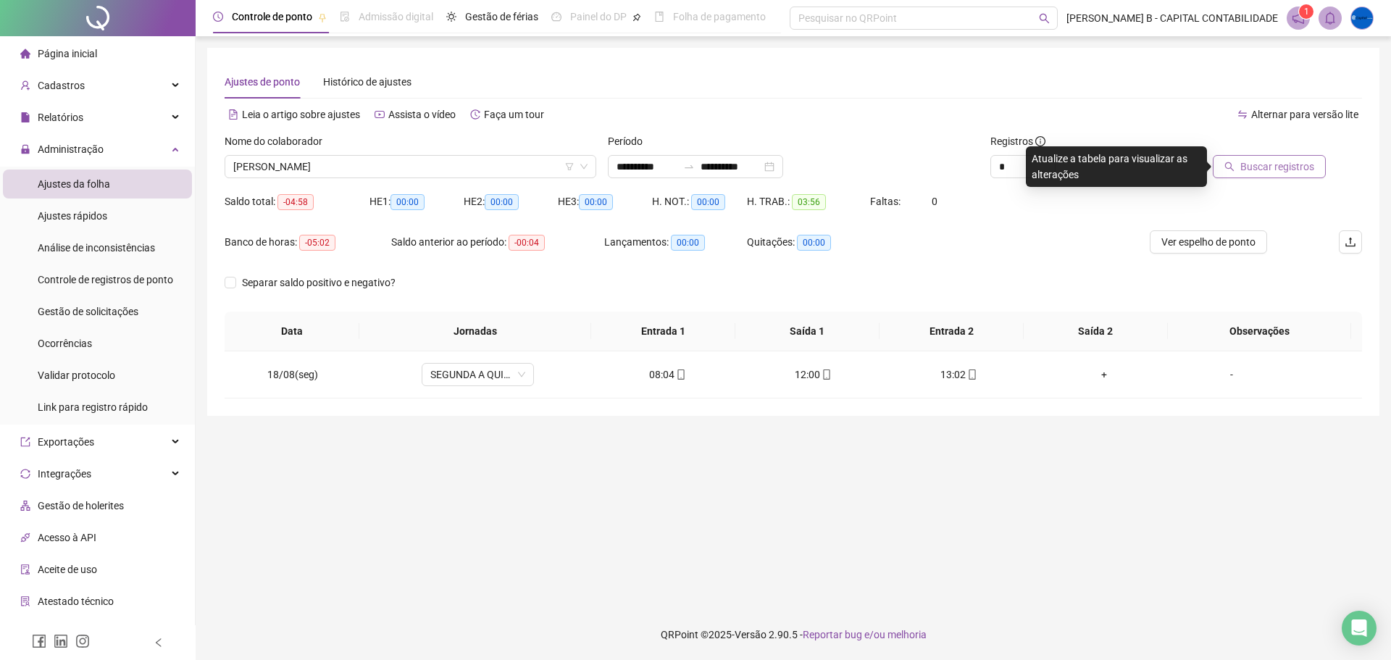
click at [1254, 165] on span "Buscar registros" at bounding box center [1278, 167] width 74 height 16
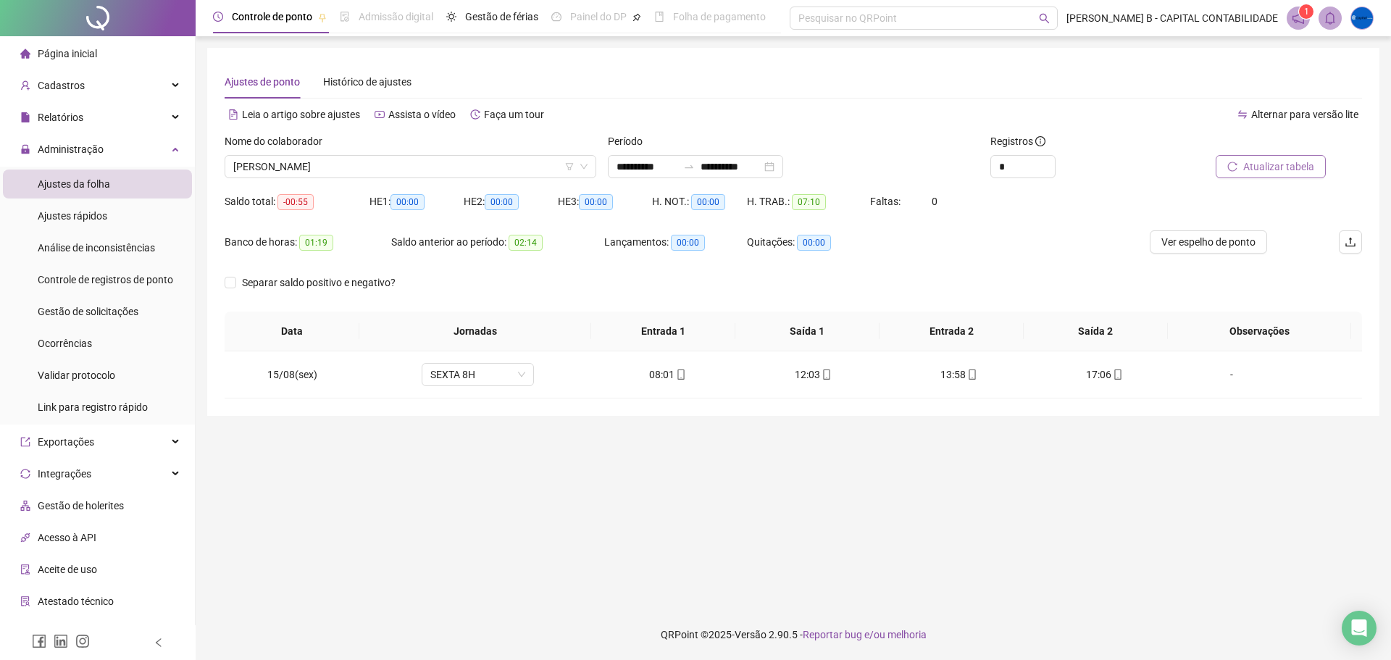
click at [1283, 168] on span "Atualizar tabela" at bounding box center [1279, 167] width 71 height 16
click at [1222, 249] on span "Ver espelho de ponto" at bounding box center [1209, 242] width 94 height 16
click at [1224, 370] on div "-" at bounding box center [1232, 375] width 86 height 16
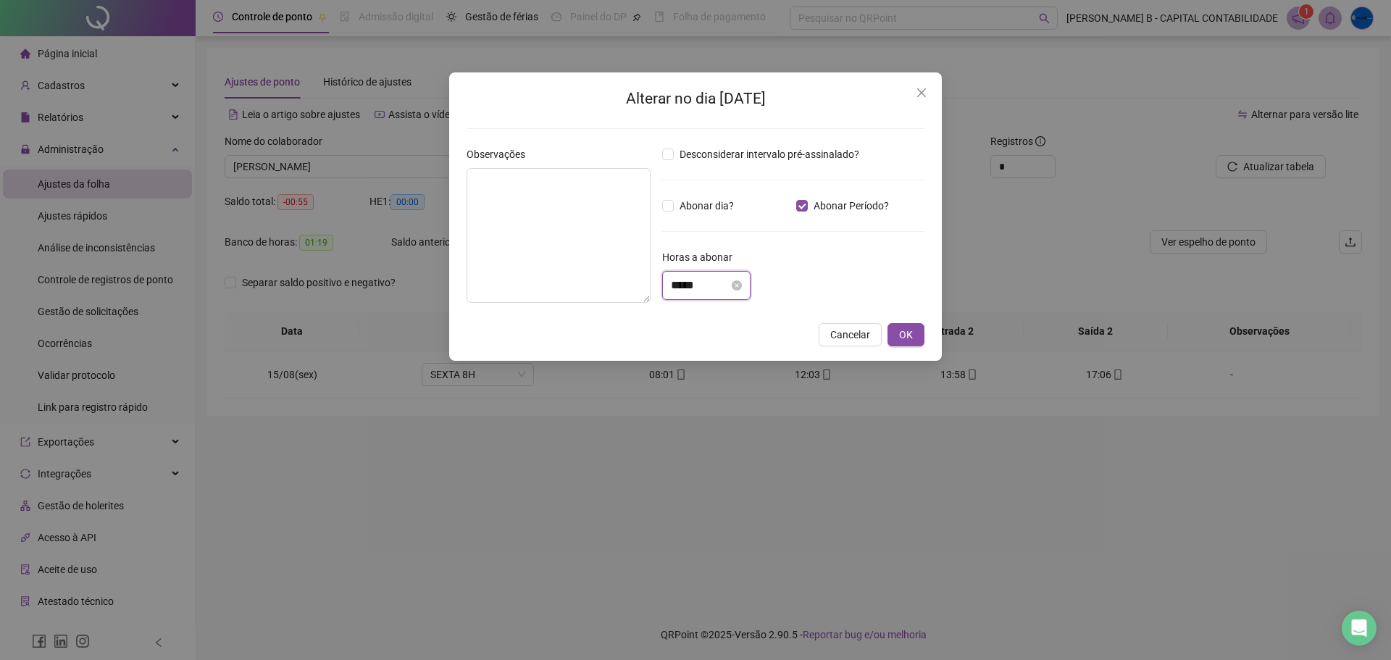
click at [700, 277] on input "*****" at bounding box center [700, 285] width 58 height 17
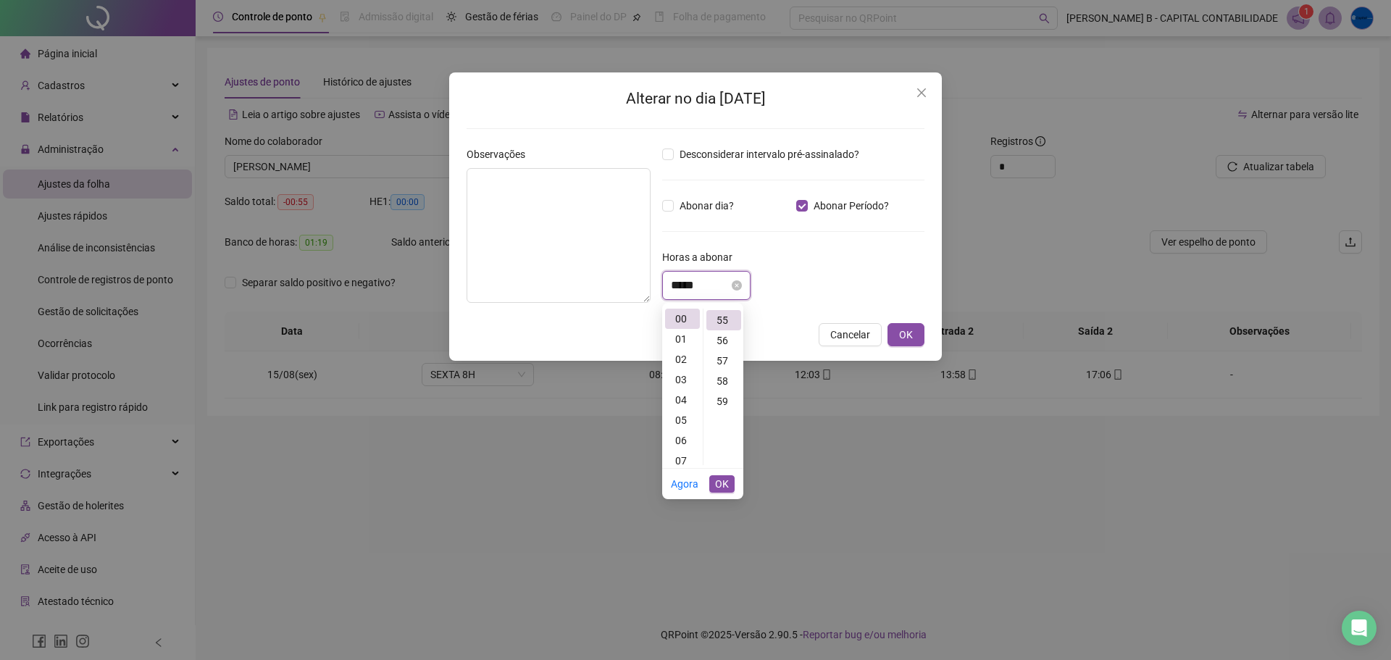
scroll to position [1116, 0]
click at [717, 478] on span "OK" at bounding box center [722, 484] width 14 height 16
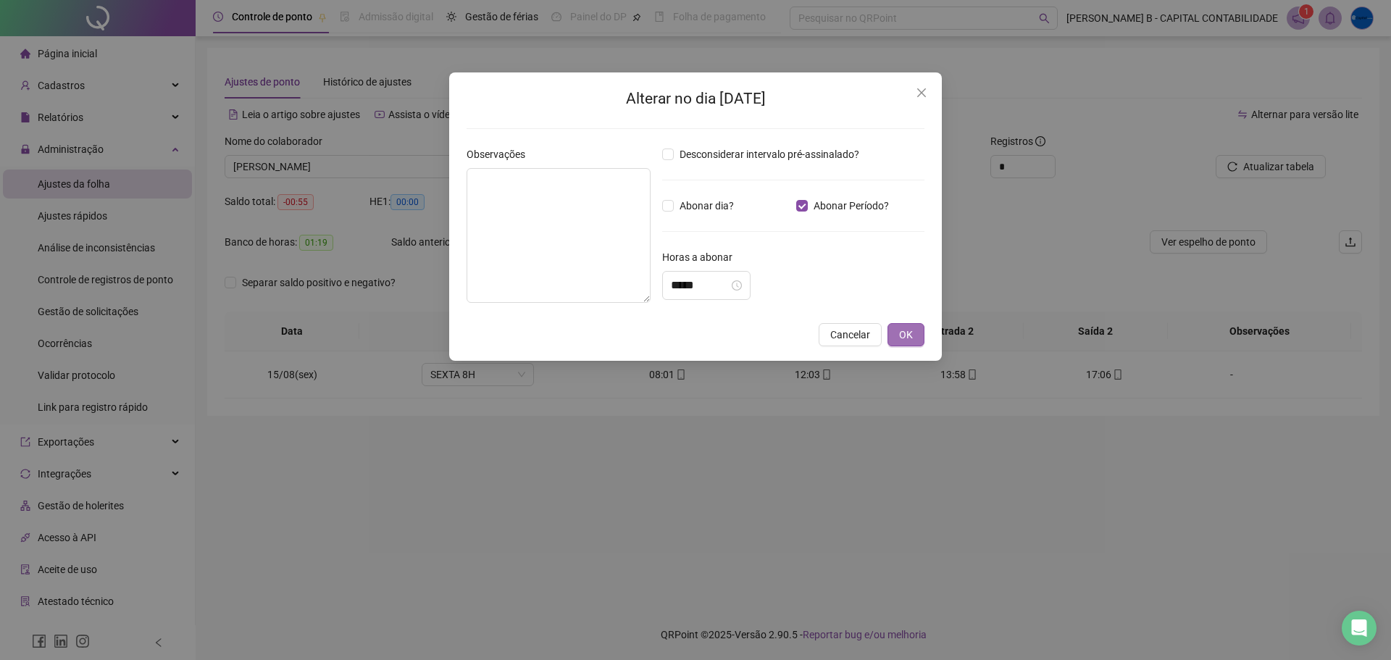
click at [914, 340] on button "OK" at bounding box center [906, 334] width 37 height 23
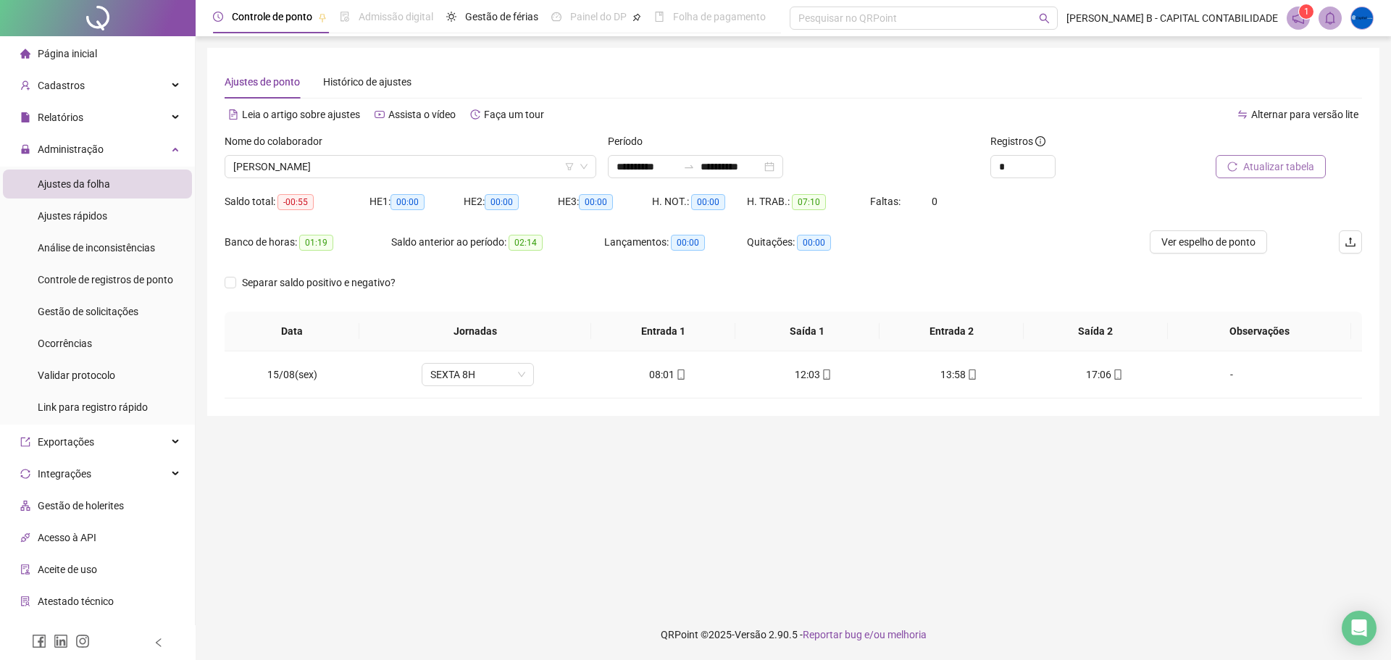
click at [1278, 168] on span "Atualizar tabela" at bounding box center [1279, 167] width 71 height 16
click at [1225, 243] on span "Ver espelho de ponto" at bounding box center [1209, 242] width 94 height 16
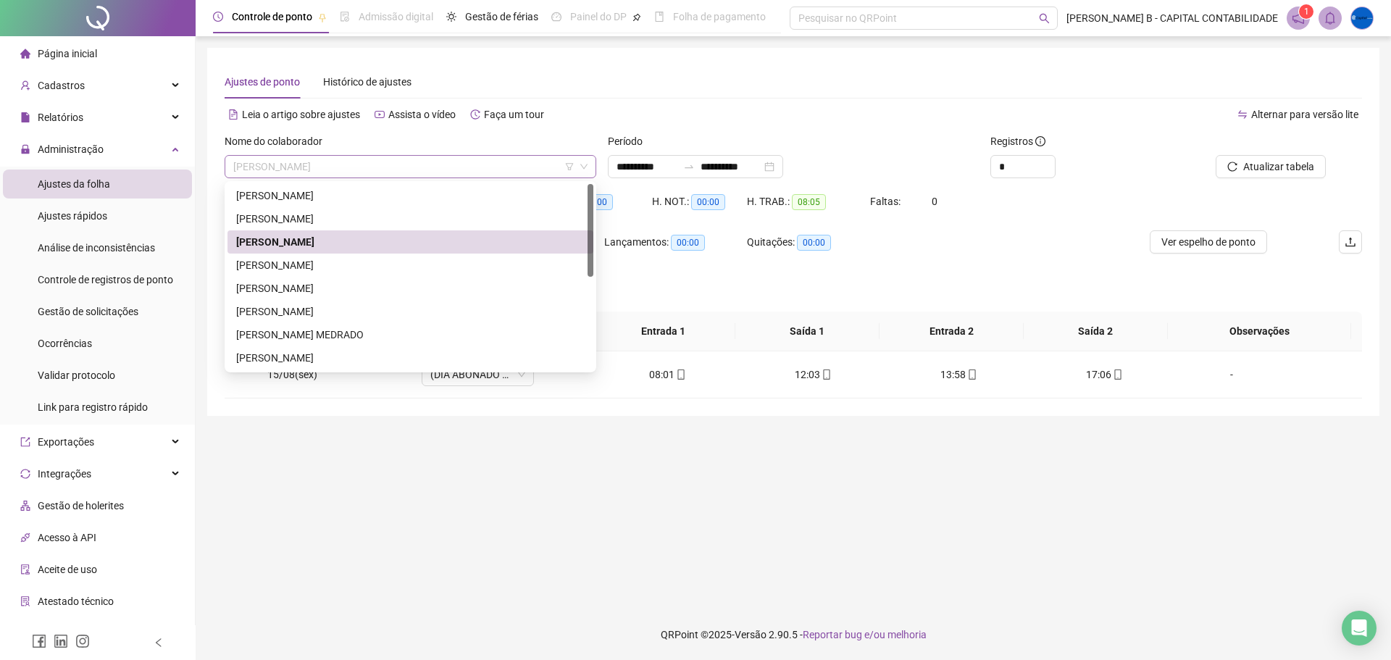
click at [447, 168] on span "[PERSON_NAME]" at bounding box center [410, 167] width 354 height 22
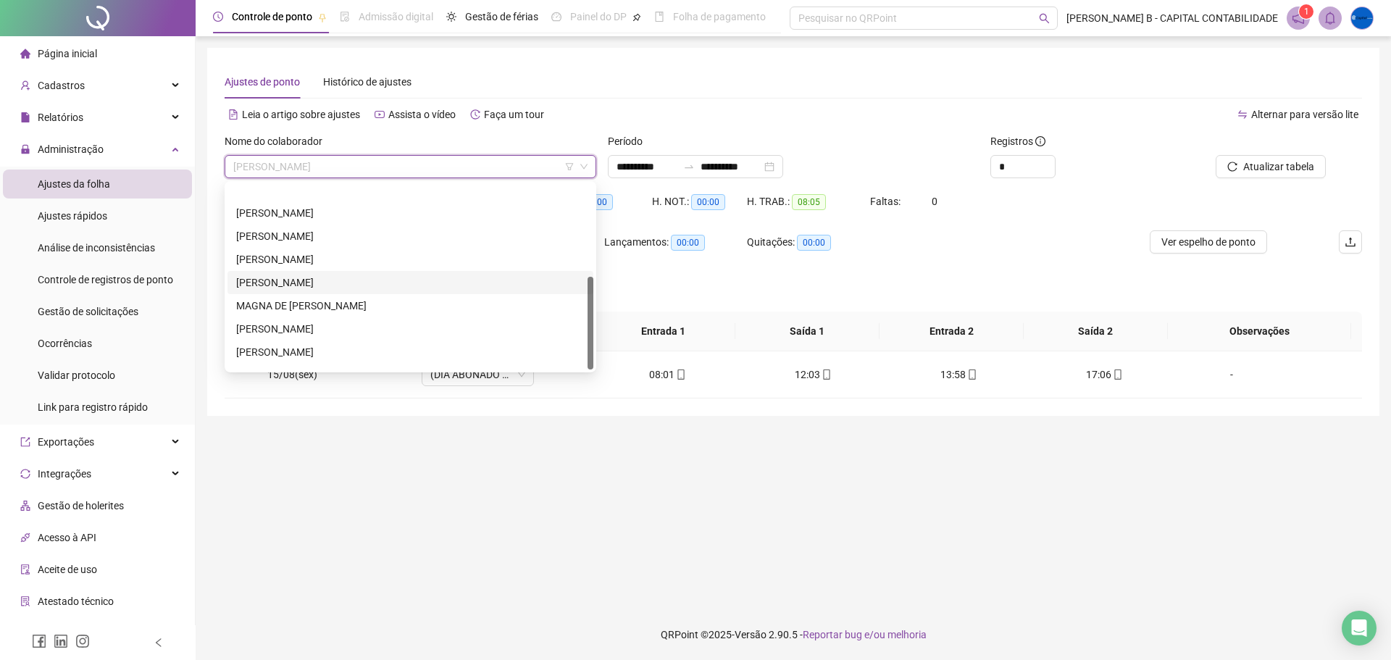
scroll to position [186, 0]
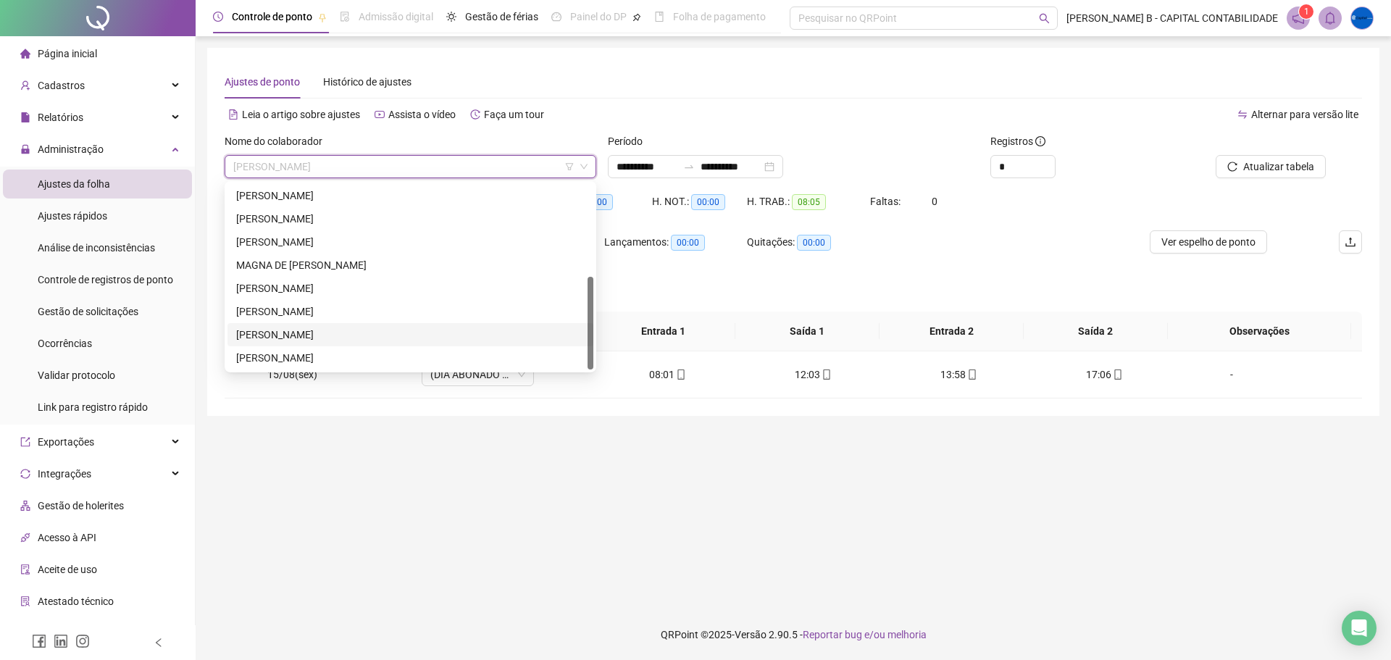
click at [322, 327] on div "[PERSON_NAME]" at bounding box center [410, 335] width 349 height 16
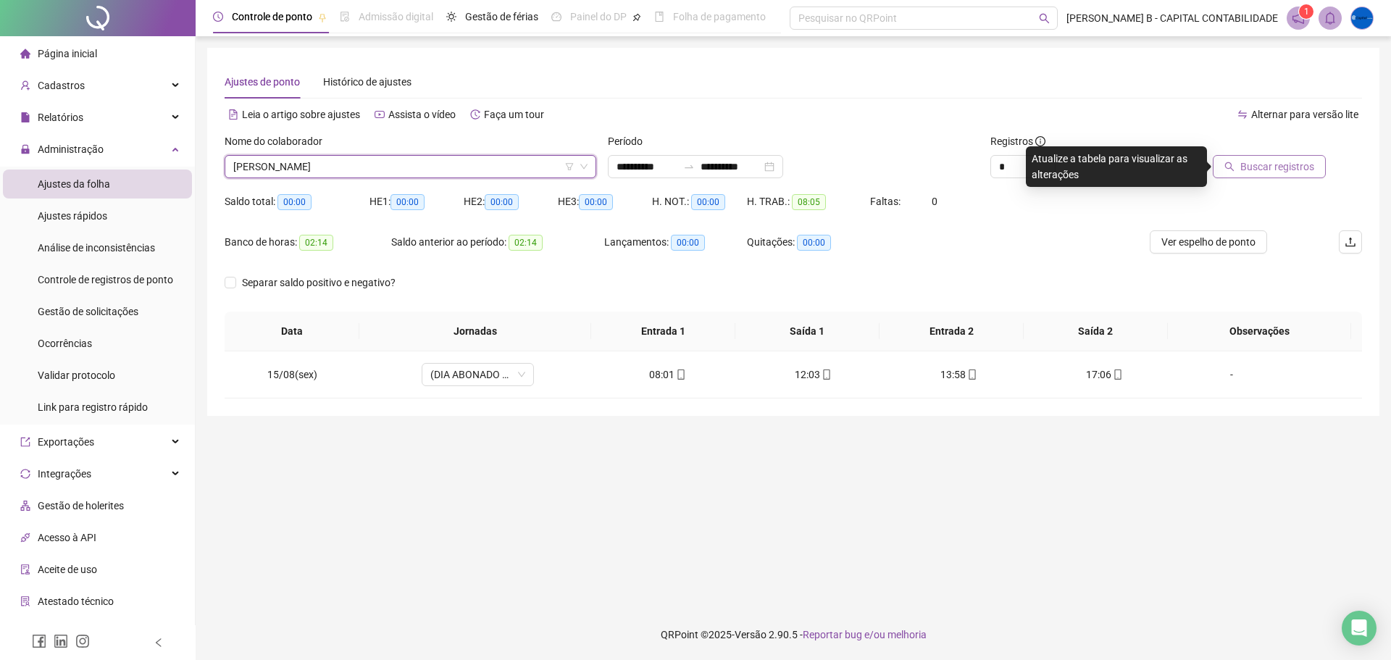
click at [1278, 167] on span "Buscar registros" at bounding box center [1278, 167] width 74 height 16
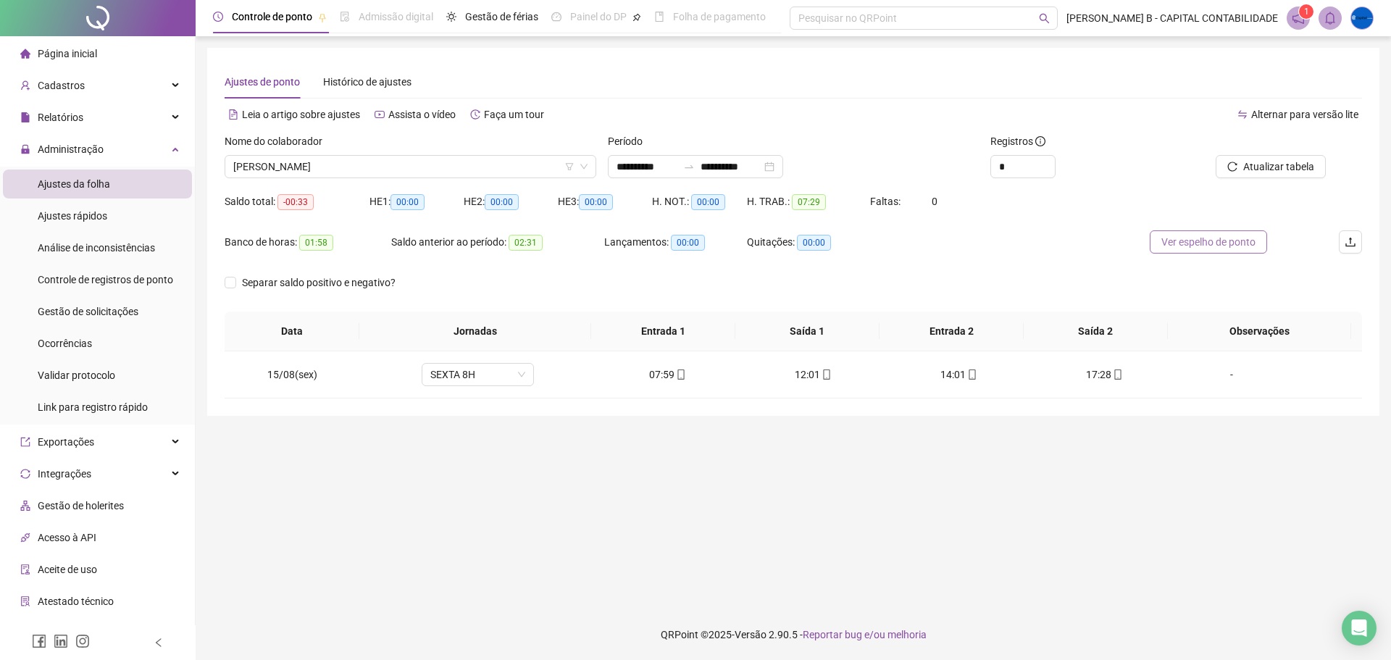
click at [1176, 239] on span "Ver espelho de ponto" at bounding box center [1209, 242] width 94 height 16
click at [1225, 377] on div "-" at bounding box center [1232, 375] width 86 height 16
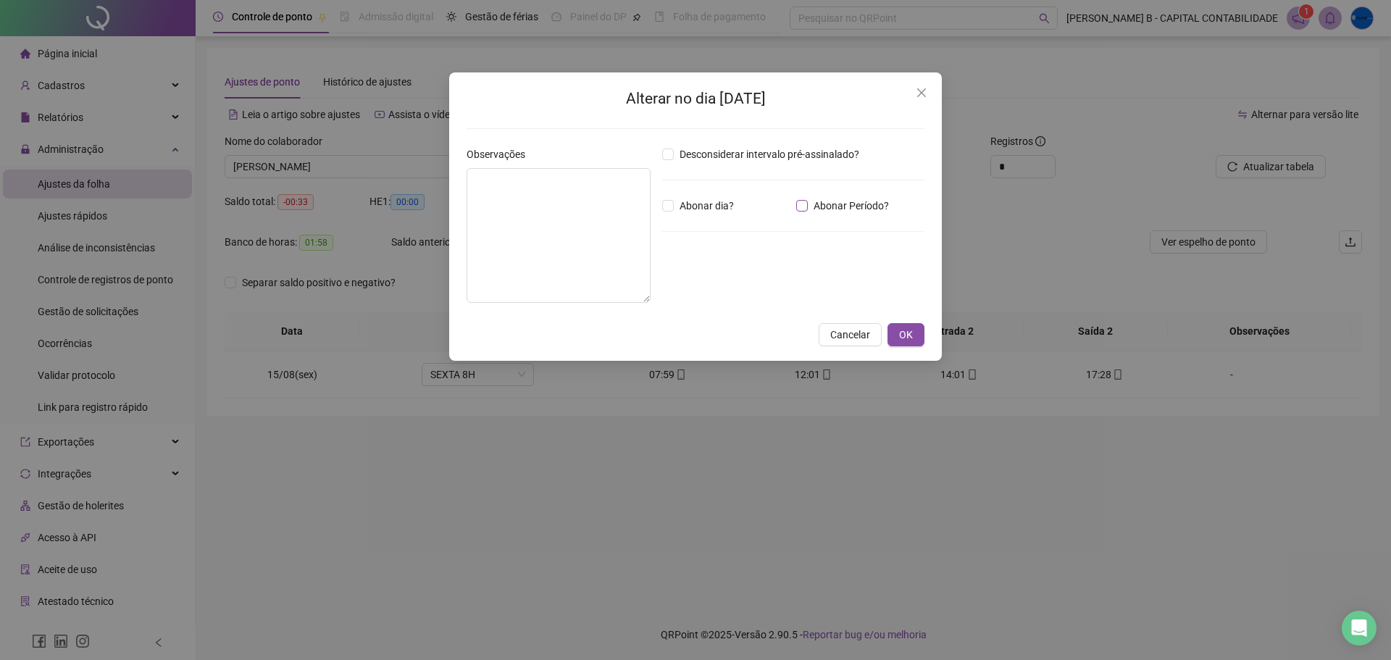
click at [835, 204] on span "Abonar Período?" at bounding box center [851, 206] width 87 height 16
click at [691, 280] on input "*****" at bounding box center [700, 285] width 58 height 17
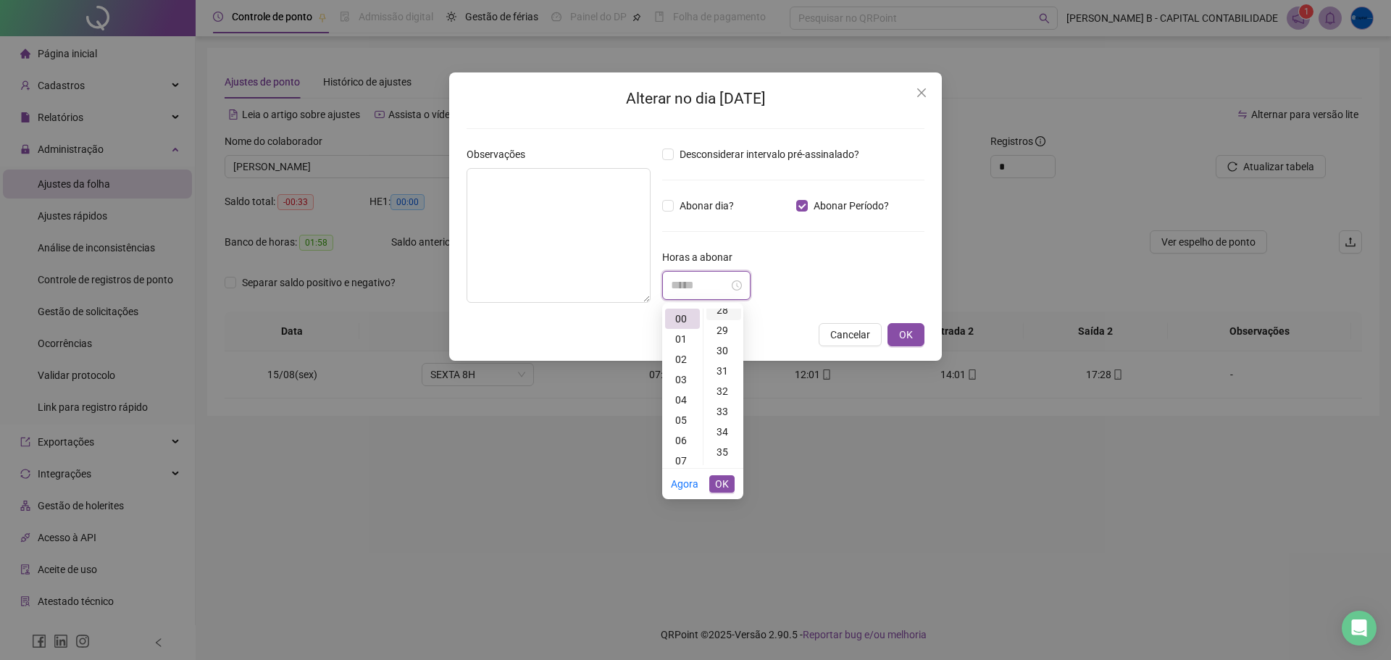
scroll to position [580, 0]
click at [723, 408] on div "33" at bounding box center [724, 409] width 35 height 20
type input "*****"
click at [725, 480] on span "OK" at bounding box center [722, 484] width 14 height 16
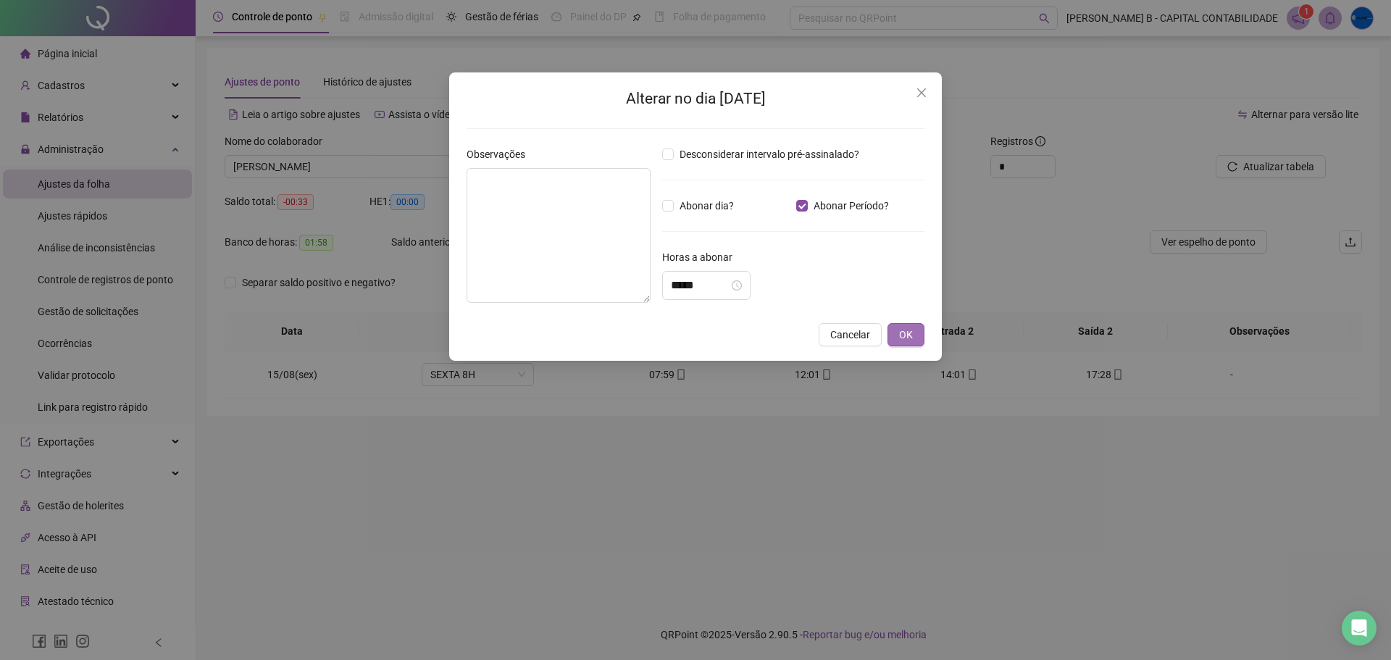
click at [909, 338] on span "OK" at bounding box center [906, 335] width 14 height 16
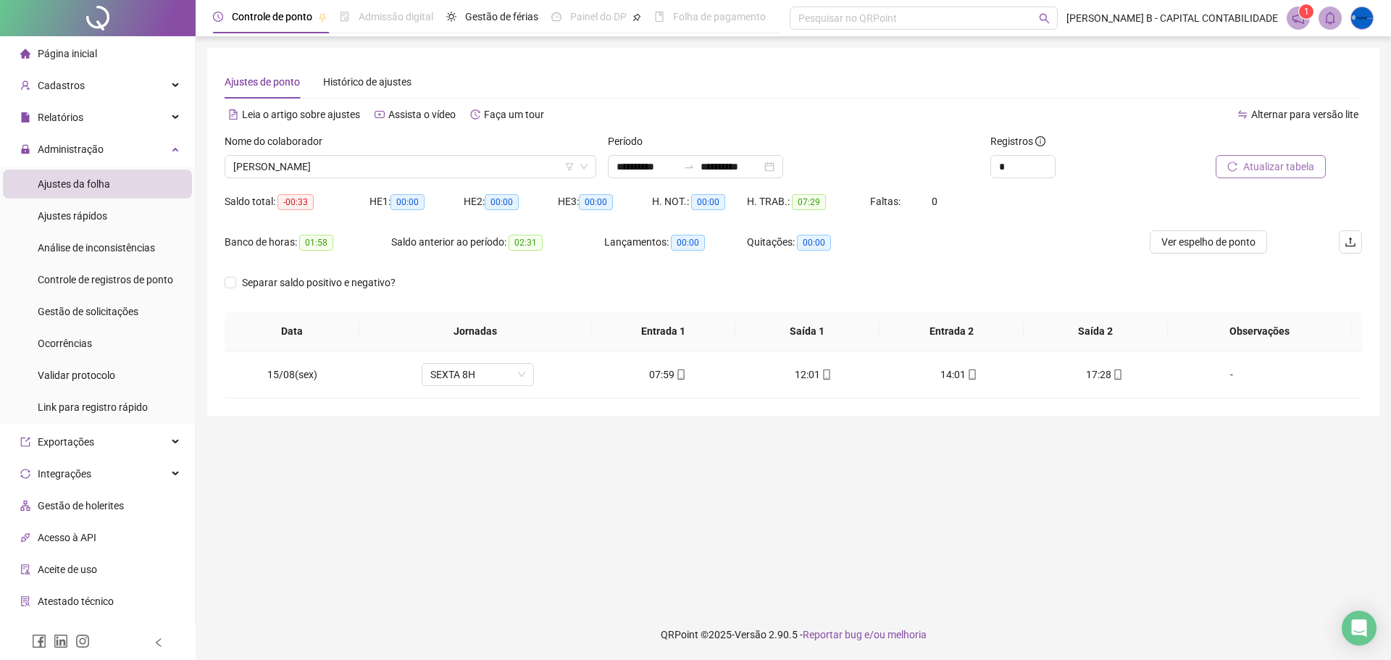
click at [1270, 165] on span "Atualizar tabela" at bounding box center [1279, 167] width 71 height 16
click at [361, 172] on span "[PERSON_NAME]" at bounding box center [410, 167] width 354 height 22
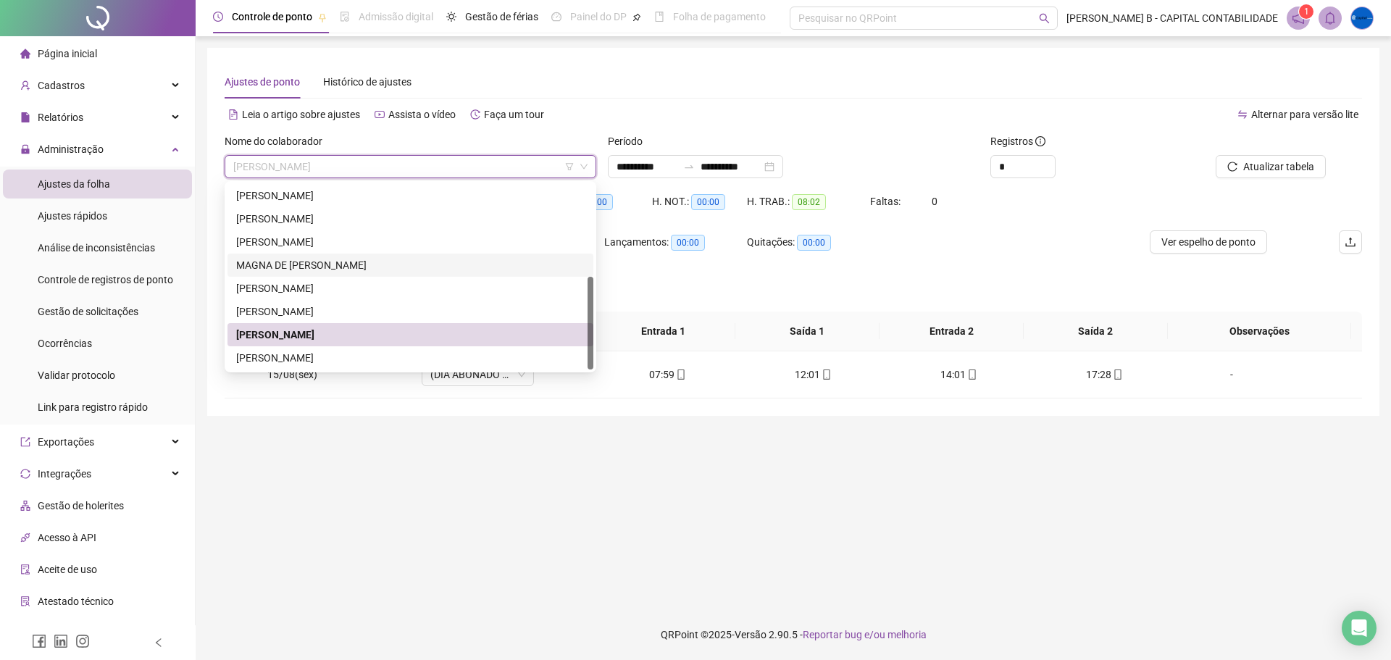
scroll to position [0, 0]
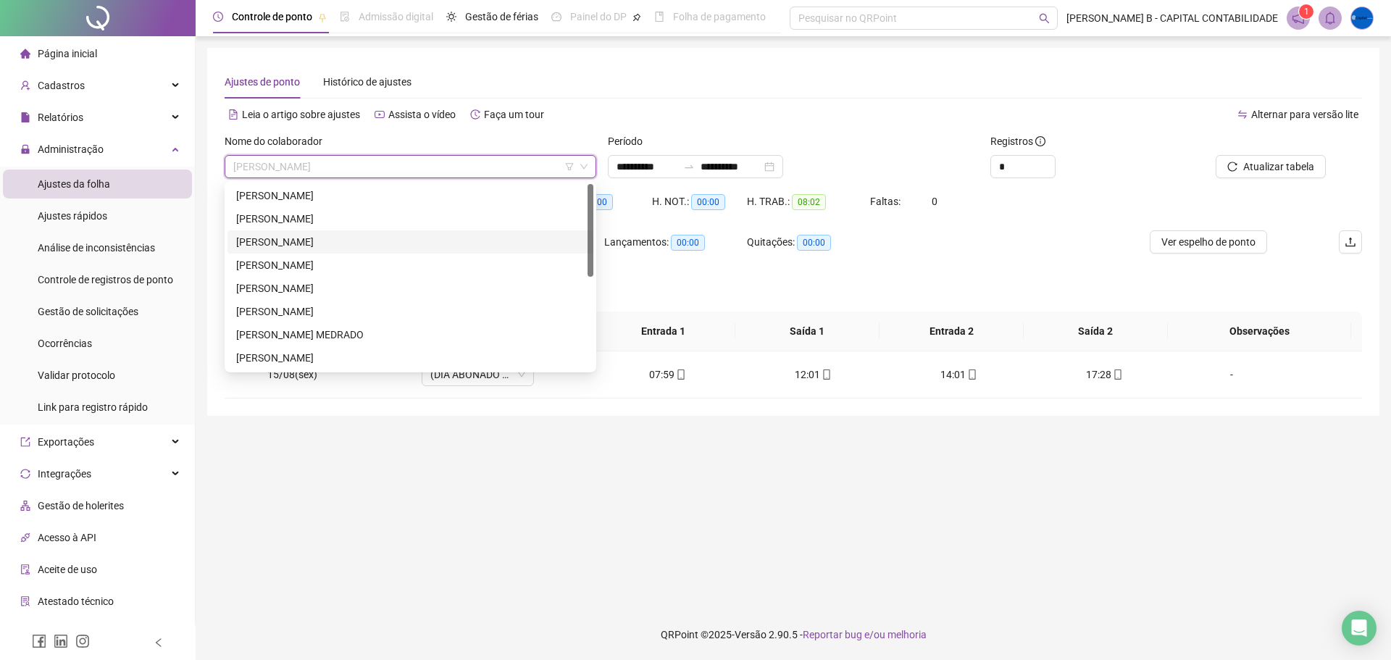
click at [353, 246] on div "[PERSON_NAME]" at bounding box center [410, 242] width 349 height 16
drag, startPoint x: 353, startPoint y: 246, endPoint x: 362, endPoint y: 246, distance: 9.4
click at [353, 246] on div "Banco de horas: 02:31" at bounding box center [308, 242] width 167 height 17
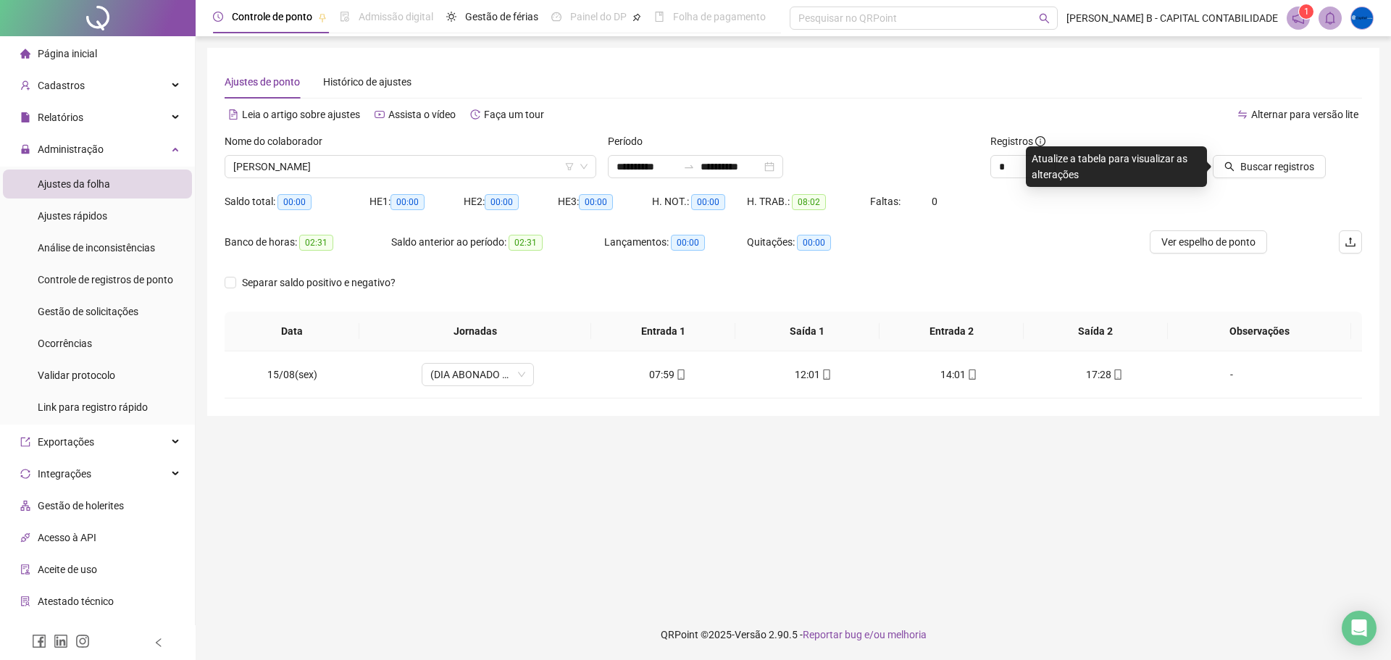
click at [1248, 153] on div at bounding box center [1254, 144] width 143 height 22
click at [1252, 155] on div "Buscar registros" at bounding box center [1254, 155] width 143 height 45
click at [1286, 155] on button "Buscar registros" at bounding box center [1269, 166] width 113 height 23
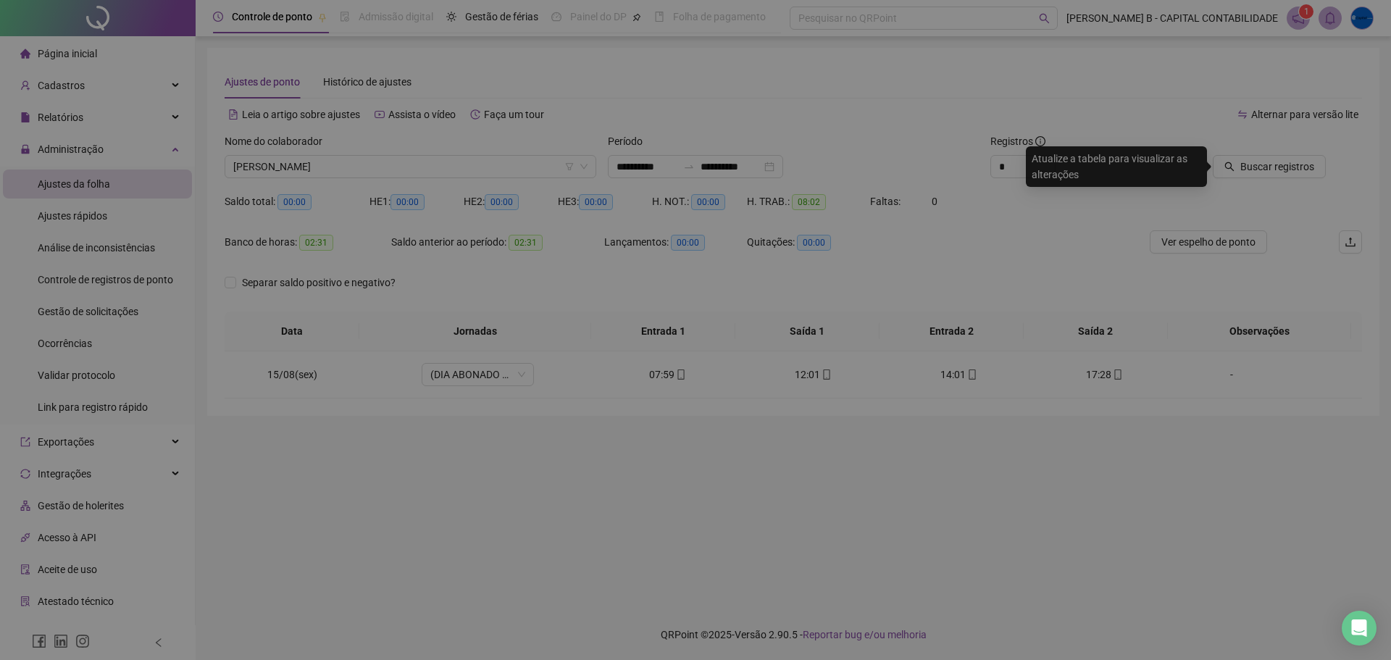
click at [1286, 162] on div "Buscando registros Os registros de ponto estão sendo buscados... OK" at bounding box center [695, 330] width 1391 height 660
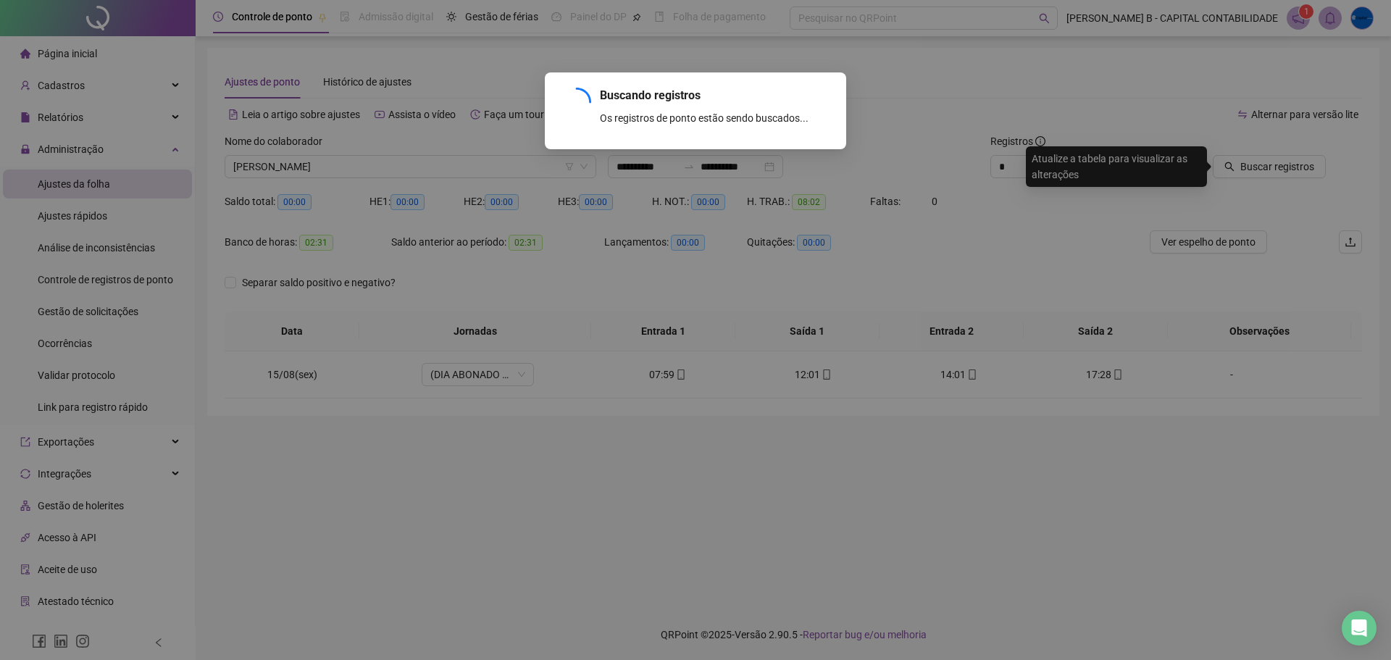
click at [1286, 162] on div "Buscando registros Os registros de ponto estão sendo buscados... OK" at bounding box center [695, 330] width 1391 height 660
